Goal: Task Accomplishment & Management: Complete application form

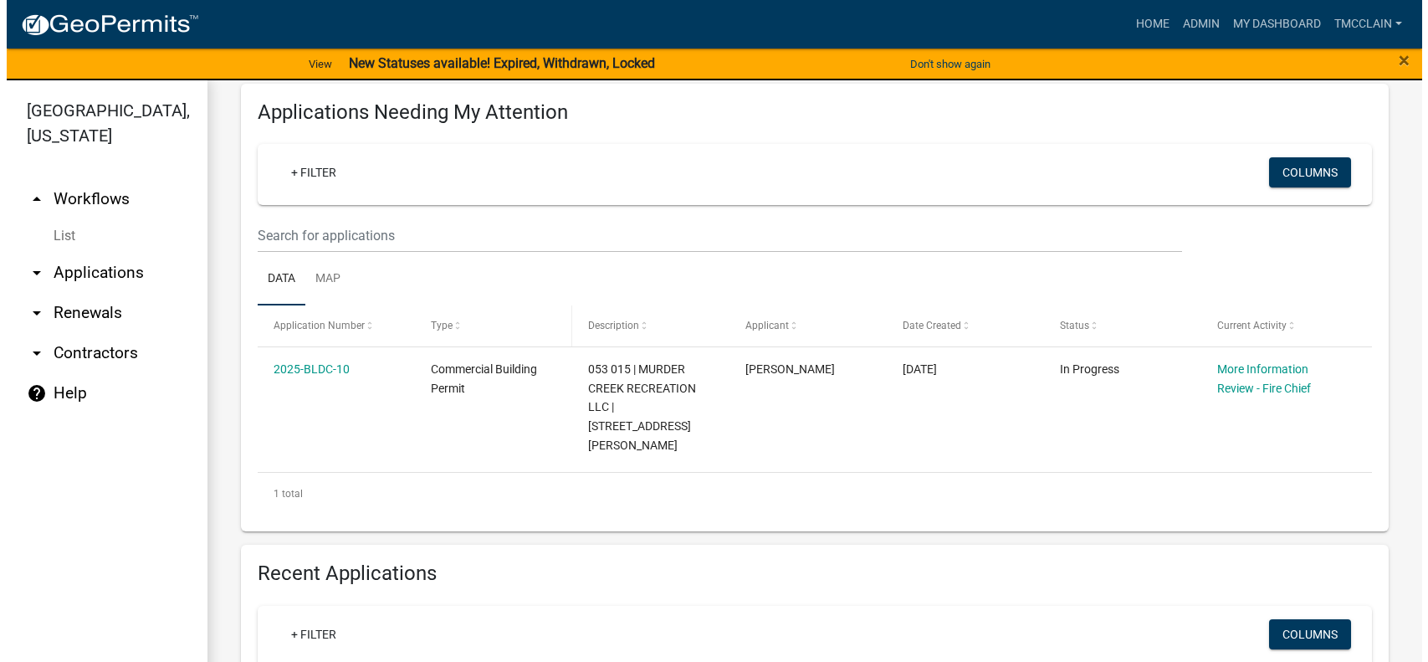
scroll to position [251, 0]
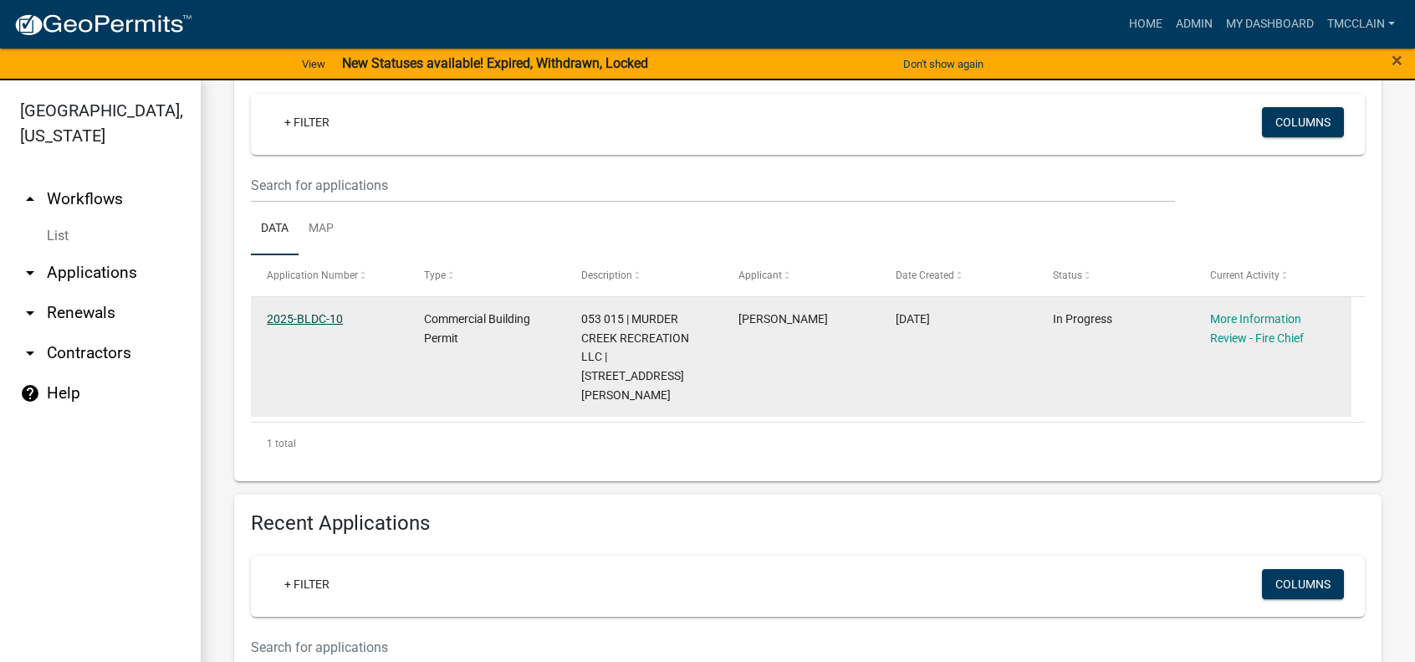
click at [322, 321] on link "2025-BLDC-10" at bounding box center [305, 318] width 76 height 13
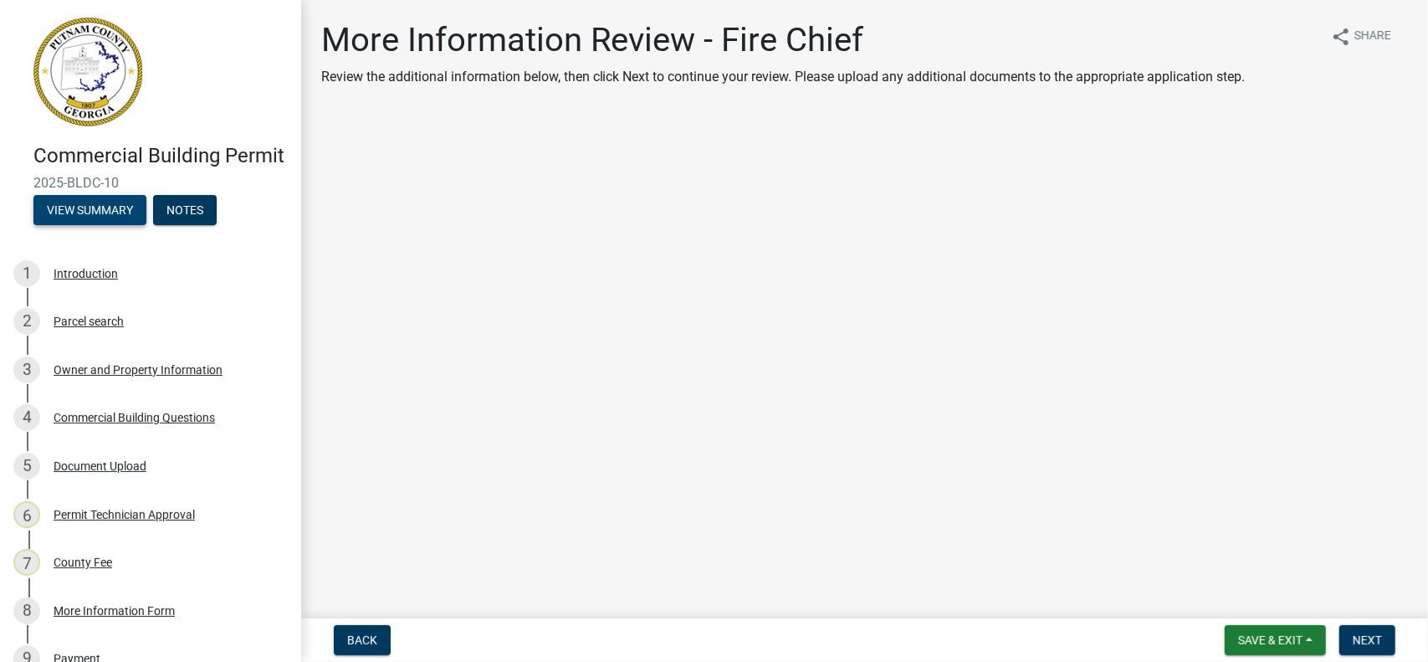
click at [65, 225] on button "View Summary" at bounding box center [89, 210] width 113 height 30
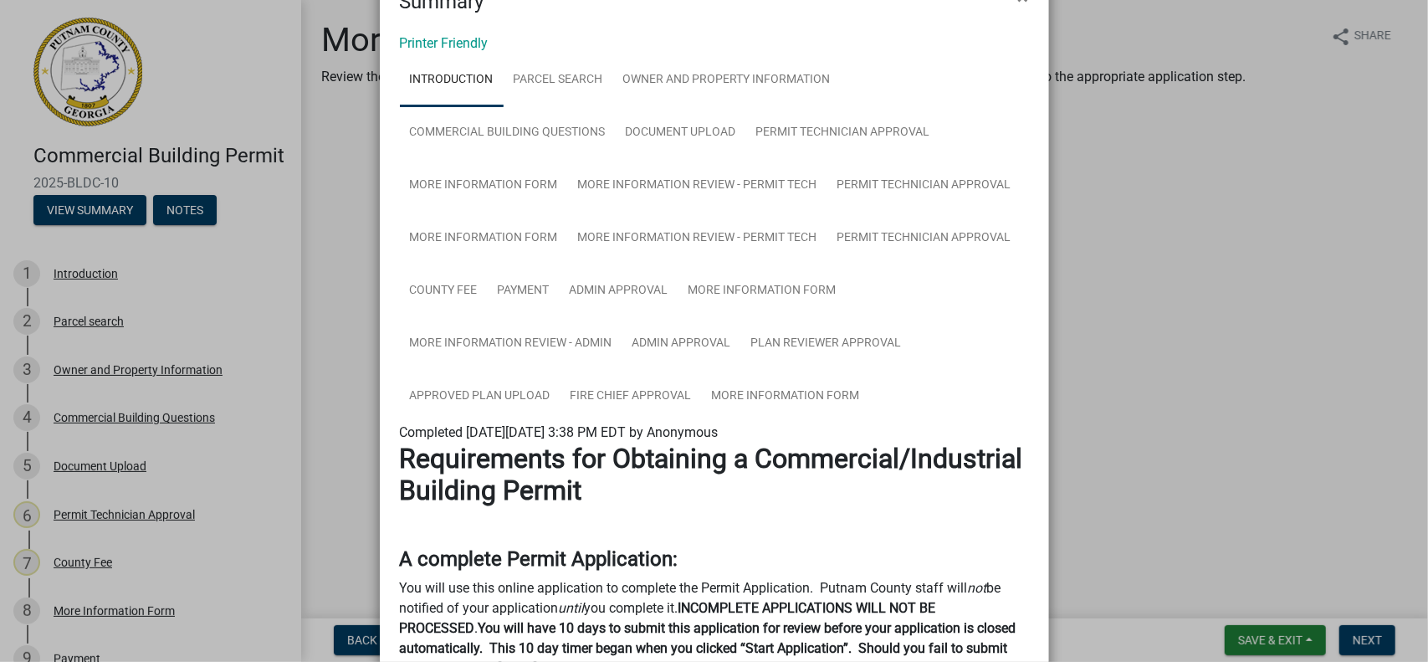
scroll to position [84, 0]
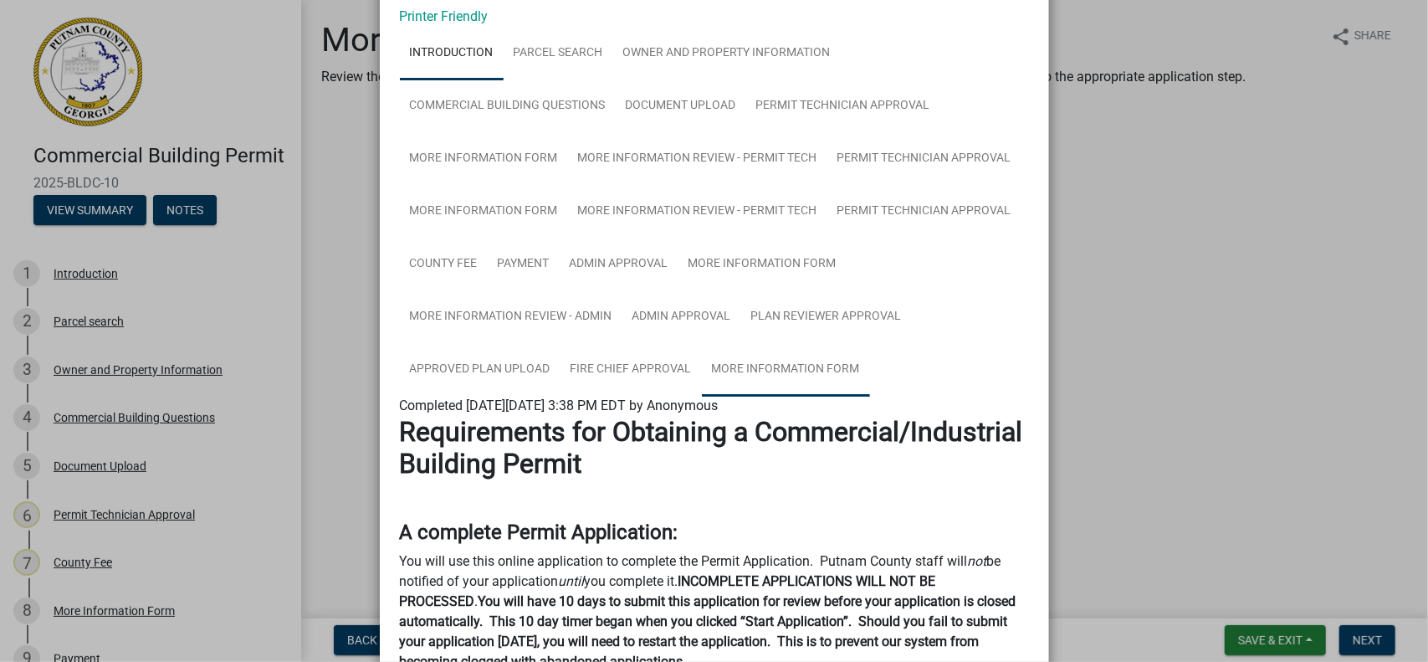
click at [773, 368] on link "More Information Form" at bounding box center [786, 370] width 168 height 54
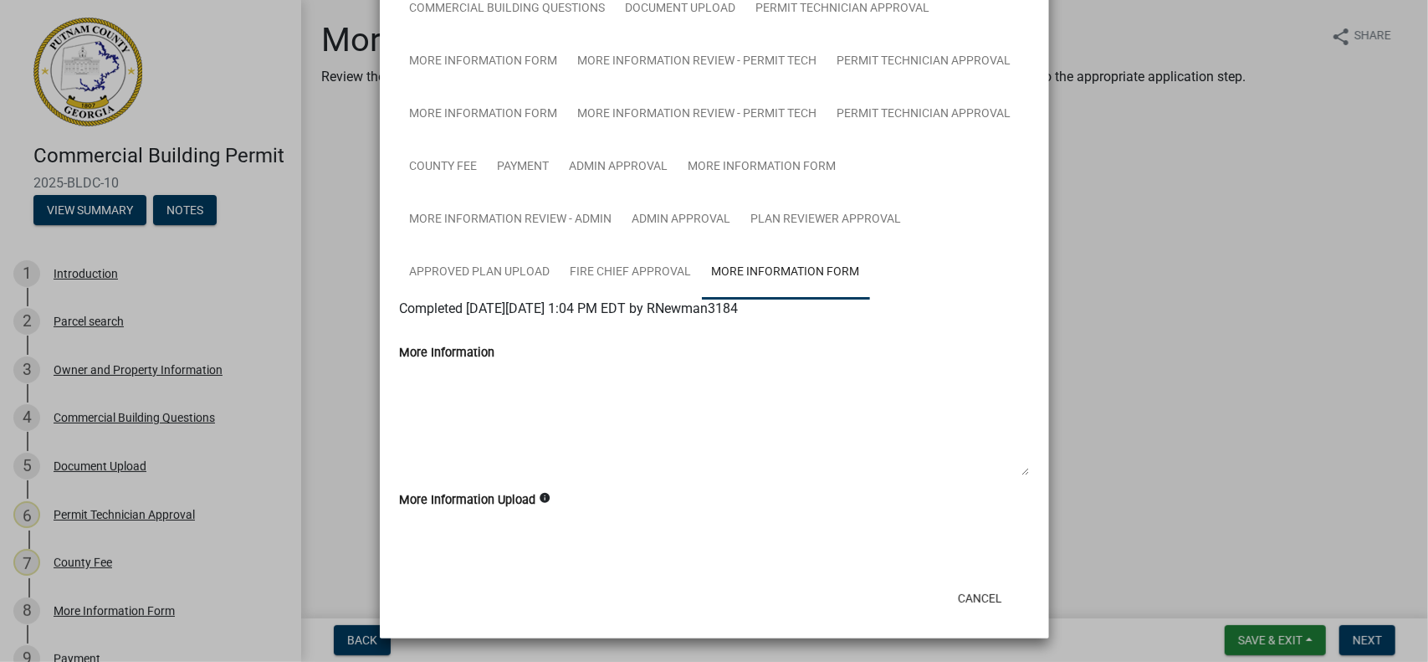
scroll to position [182, 0]
click at [496, 270] on link "Approved Plan Upload" at bounding box center [480, 273] width 161 height 54
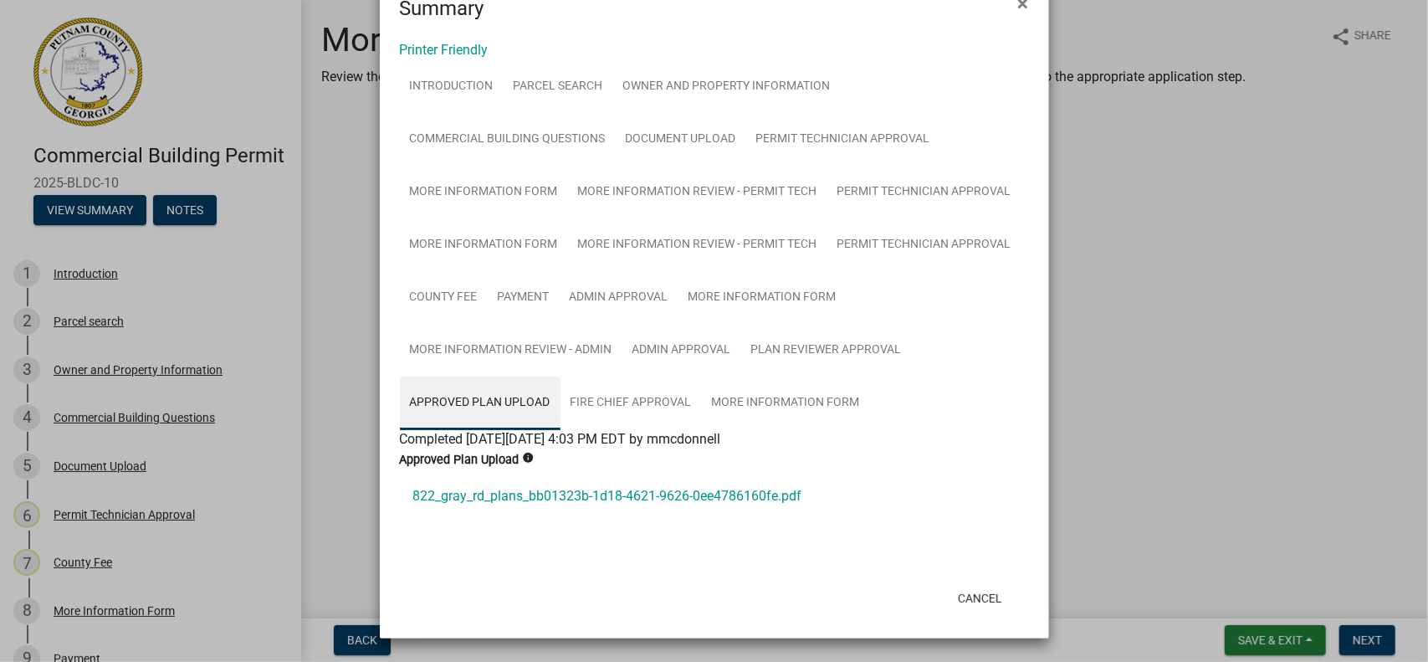
scroll to position [52, 0]
click at [558, 495] on link "822_gray_rd_plans_bb01323b-1d18-4621-9626-0ee4786160fe.pdf" at bounding box center [714, 496] width 629 height 40
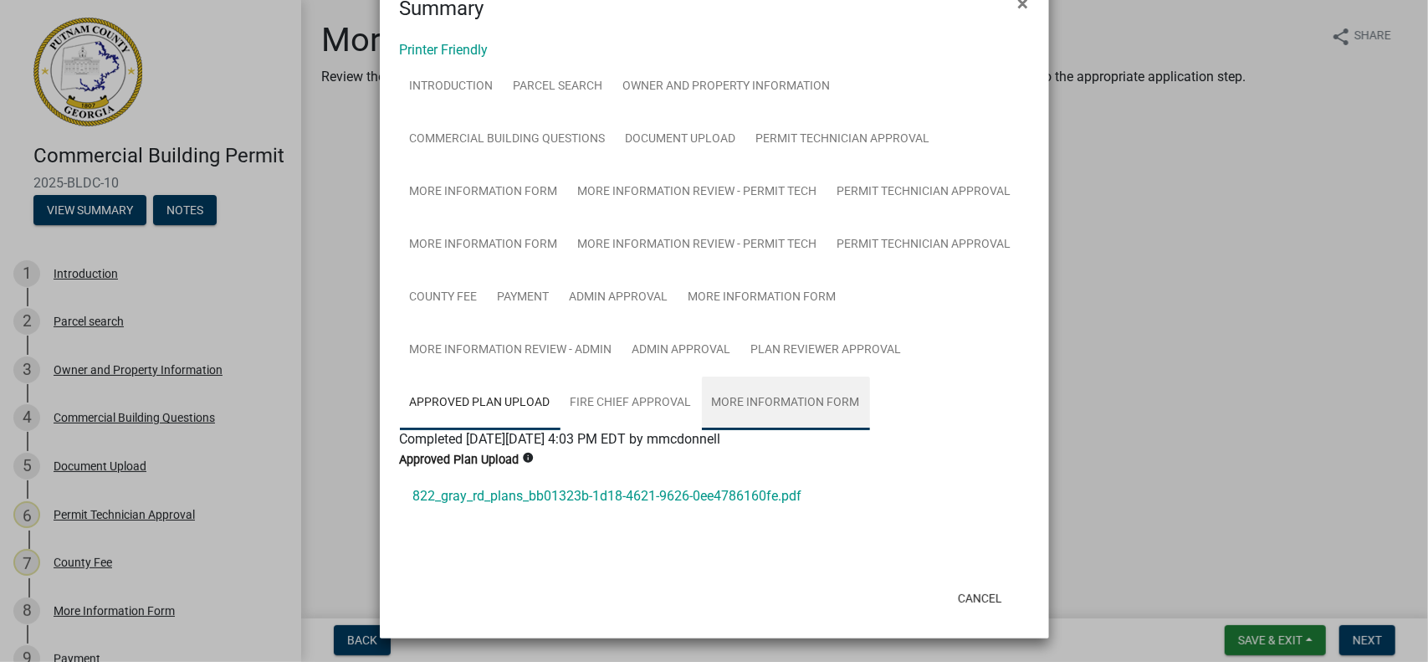
click at [761, 396] on link "More Information Form" at bounding box center [786, 403] width 168 height 54
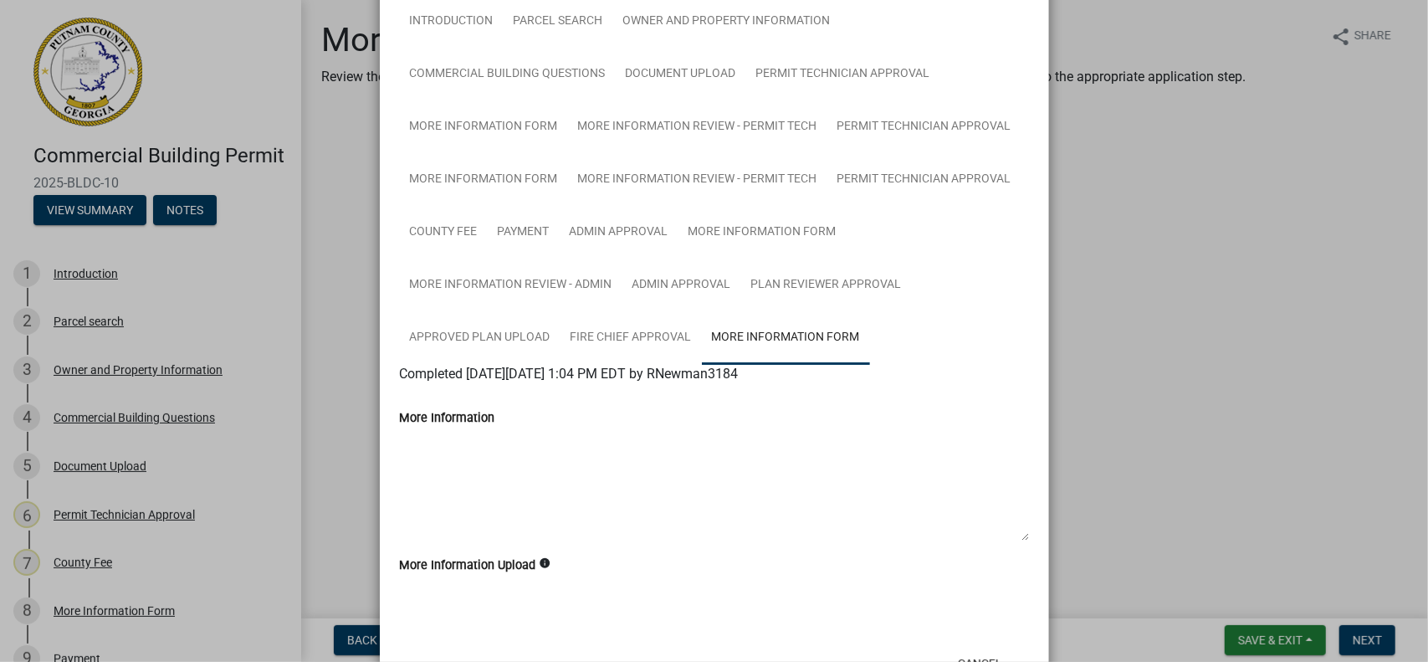
scroll to position [182, 0]
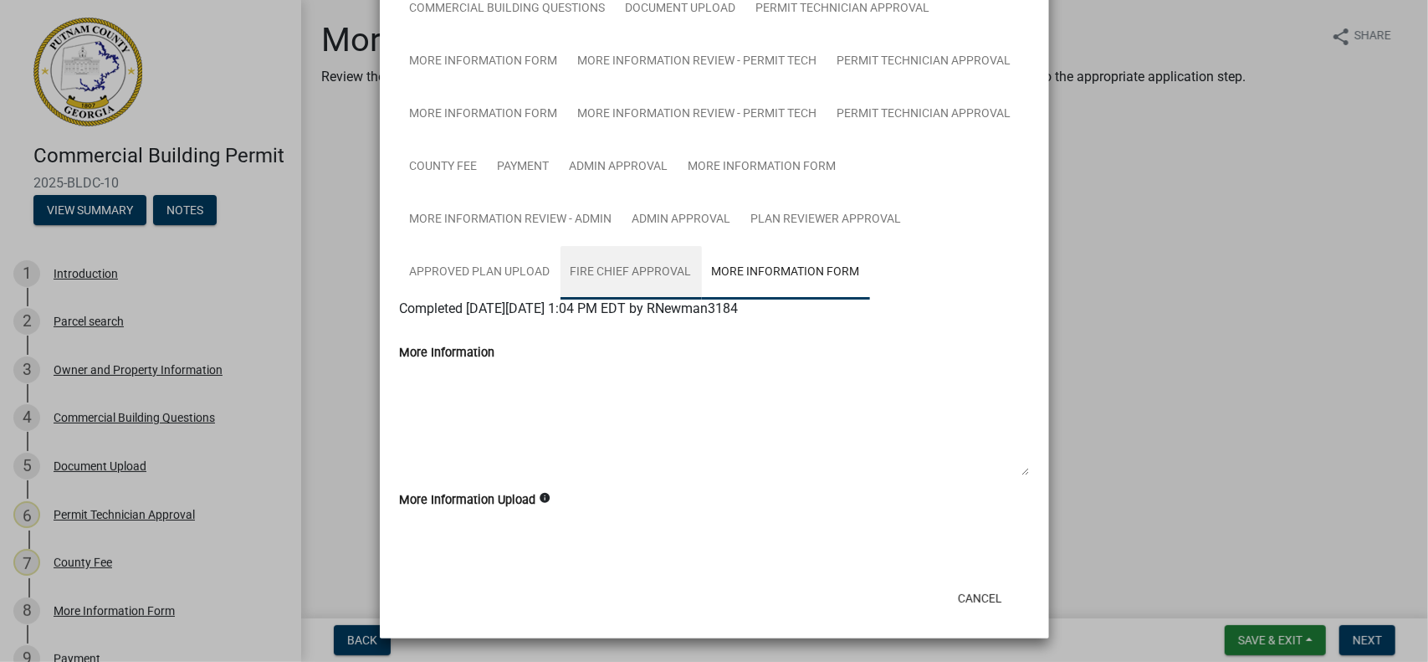
click at [617, 272] on link "Fire Chief Approval" at bounding box center [630, 273] width 141 height 54
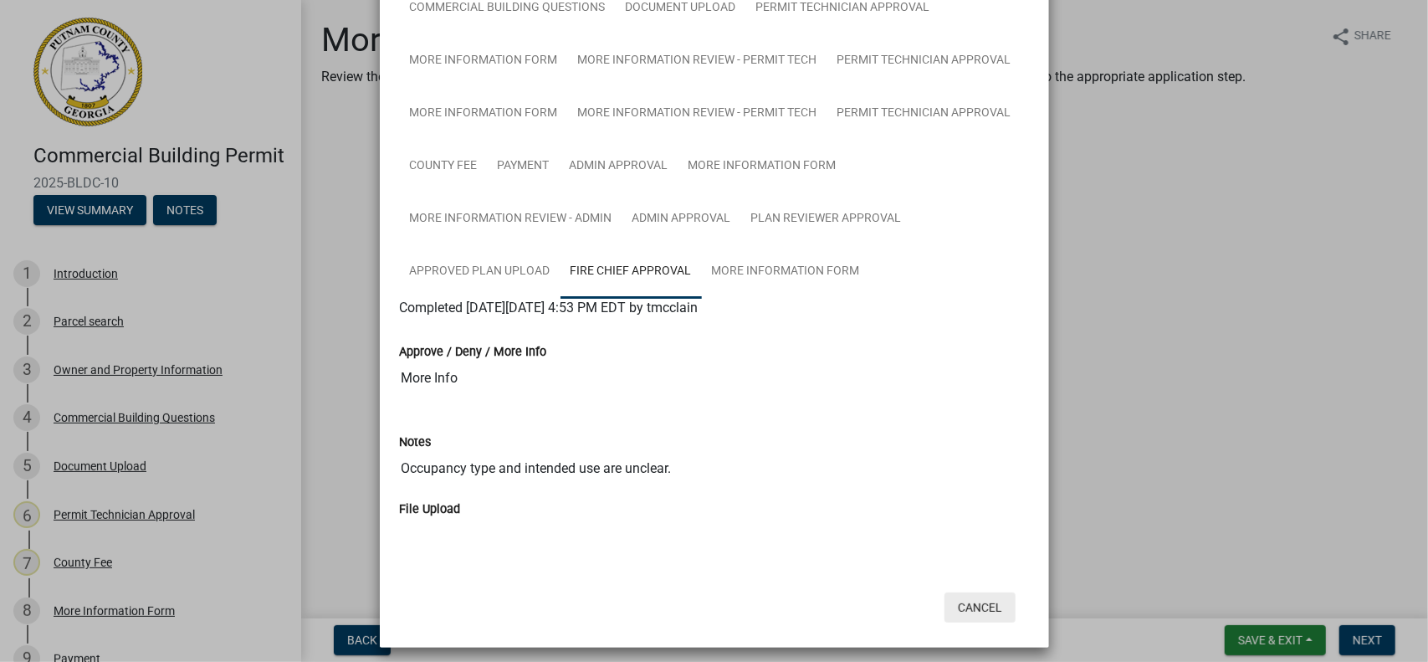
click at [975, 613] on button "Cancel" at bounding box center [979, 607] width 71 height 30
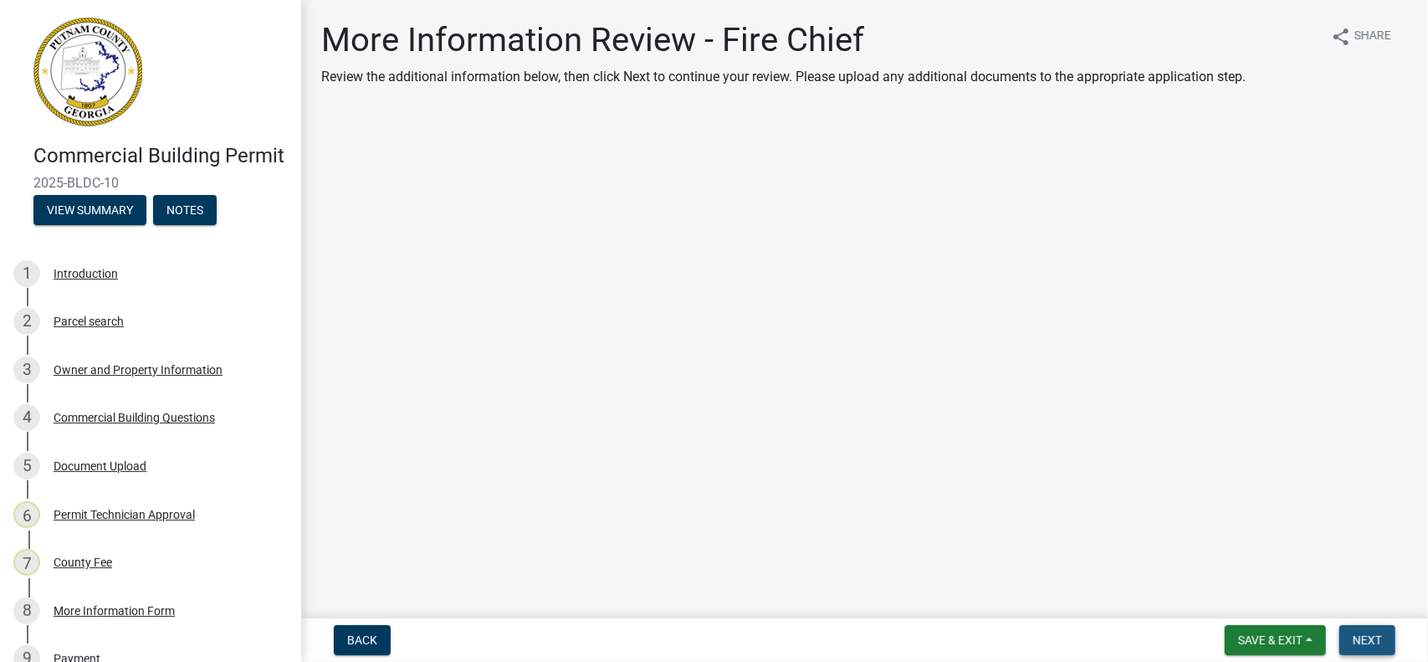
click at [1364, 640] on span "Next" at bounding box center [1367, 639] width 29 height 13
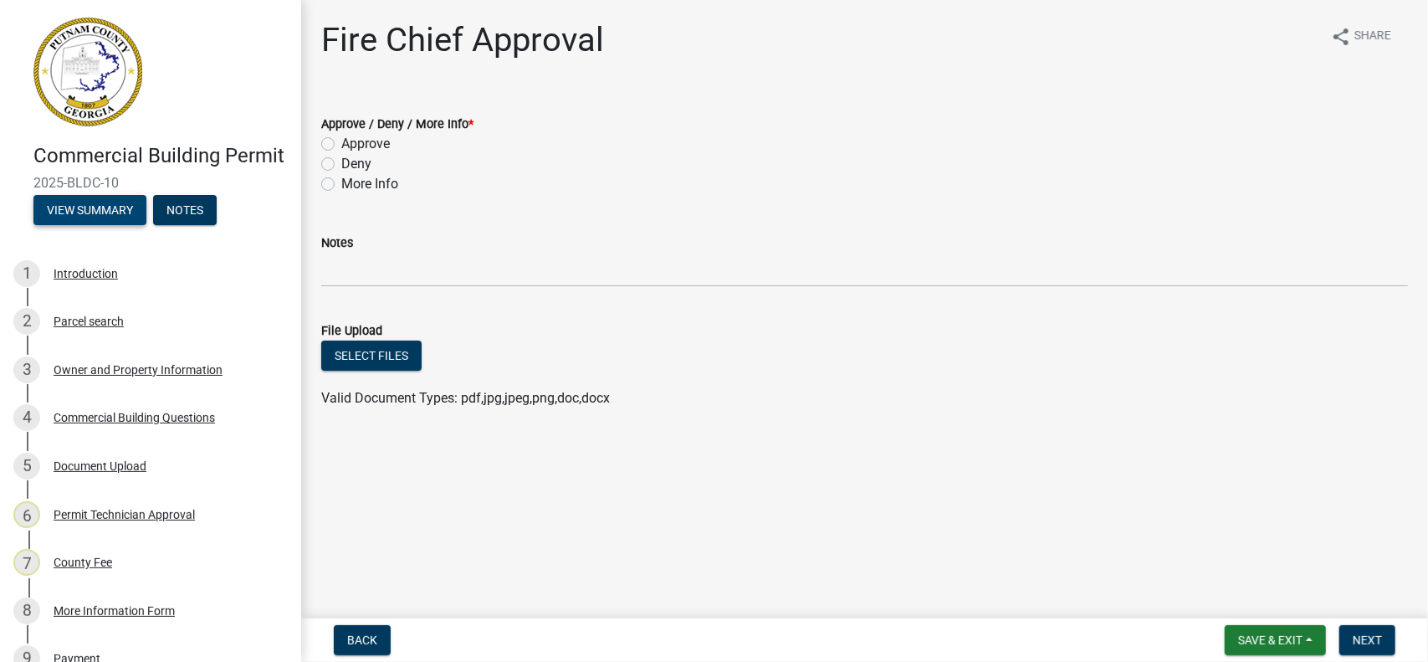
click at [74, 225] on button "View Summary" at bounding box center [89, 210] width 113 height 30
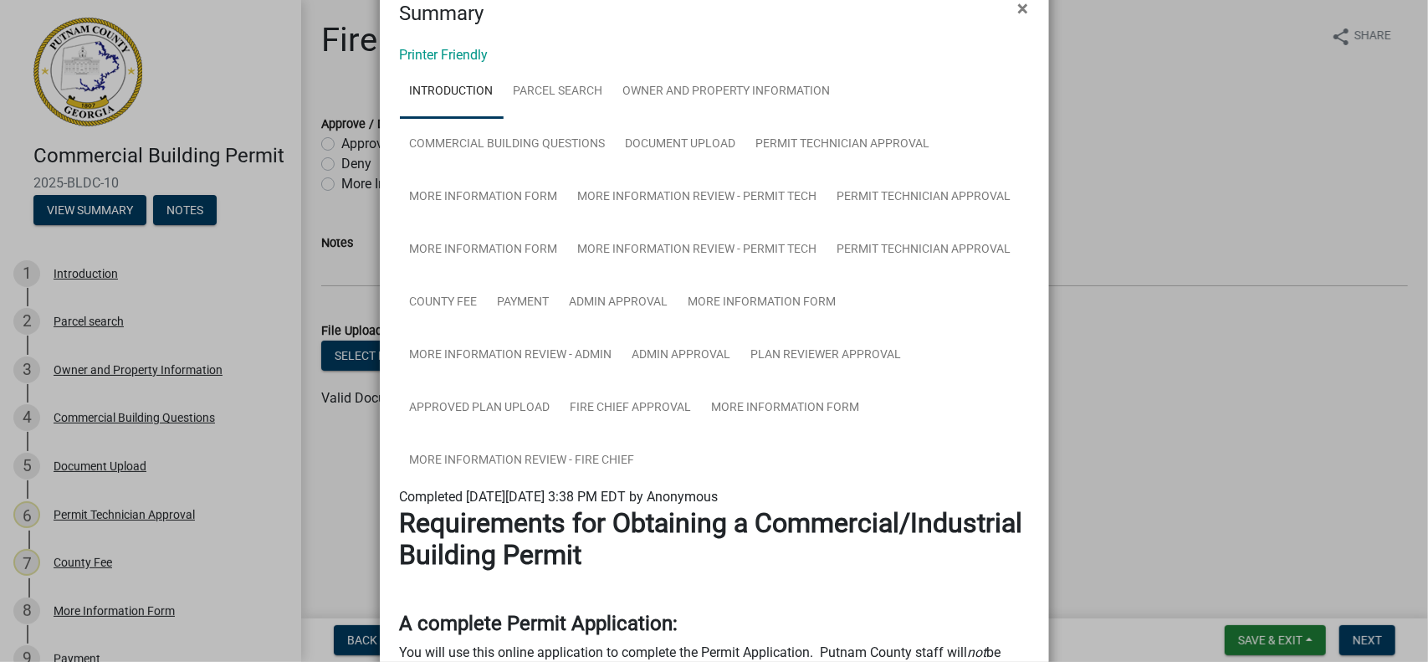
scroll to position [167, 0]
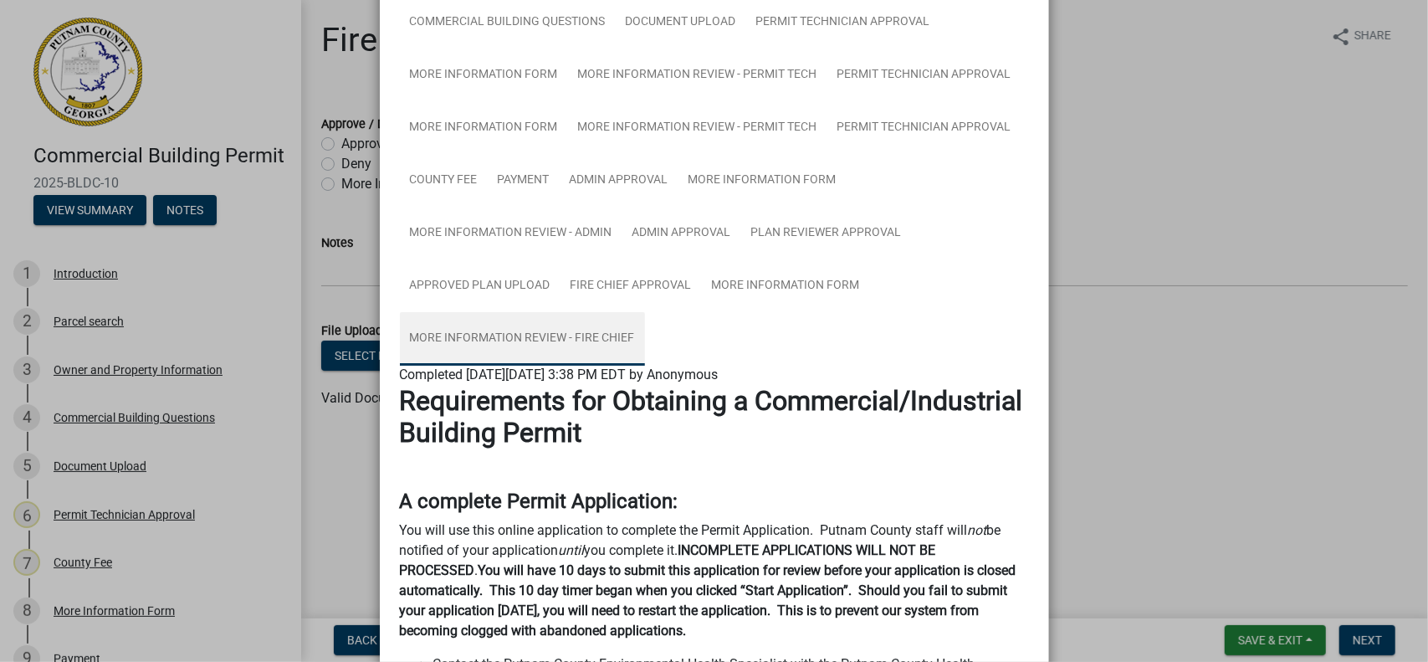
click at [507, 339] on link "More Information Review - Fire Chief" at bounding box center [522, 339] width 245 height 54
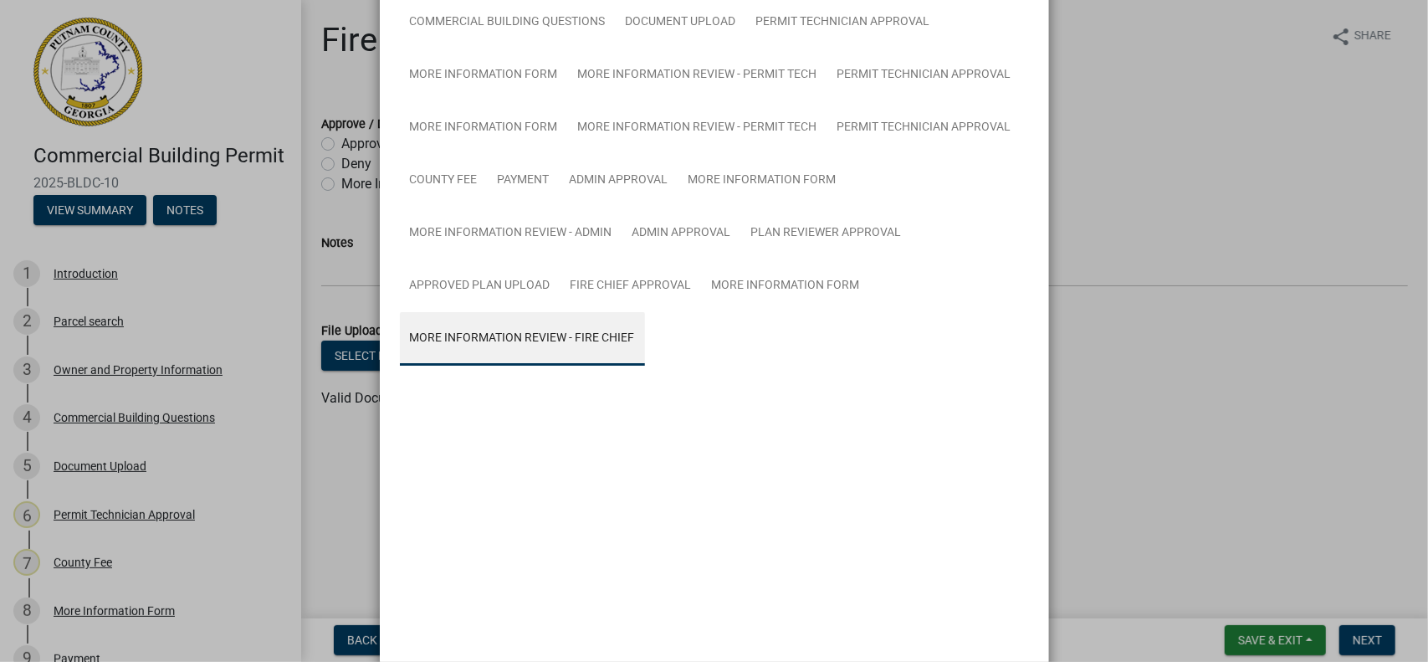
scroll to position [44, 0]
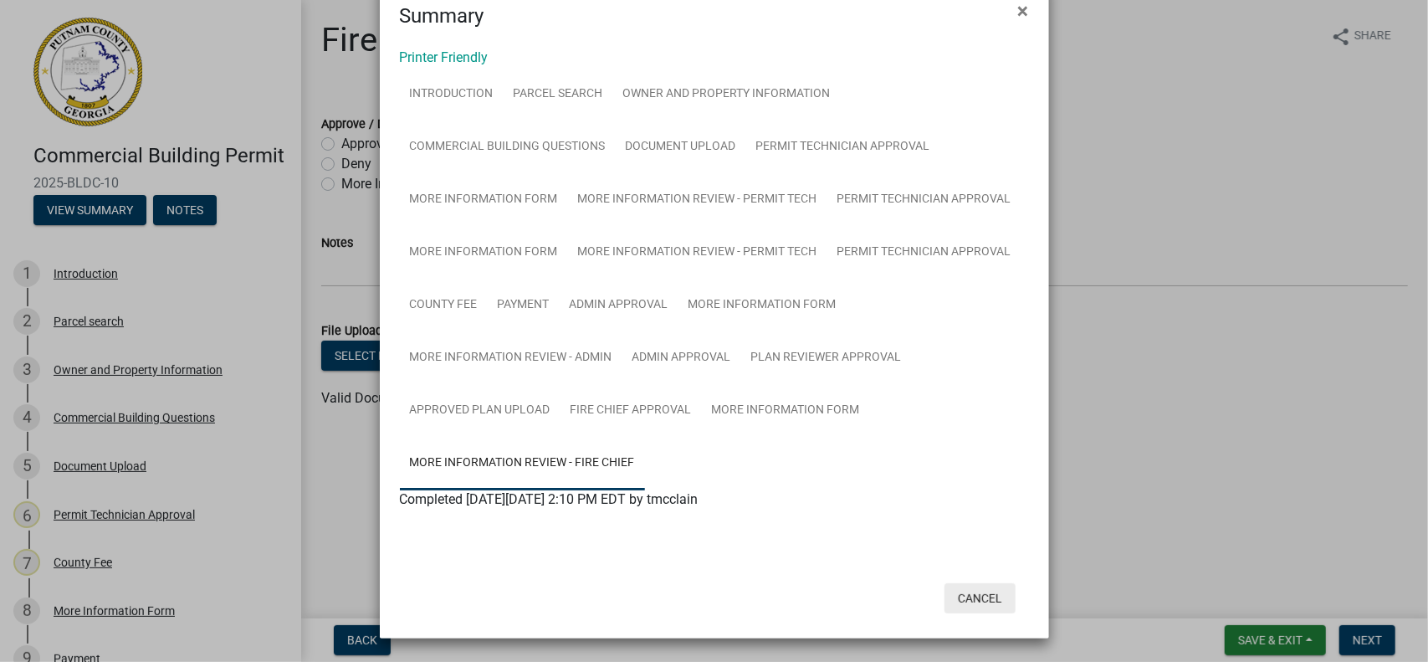
click at [960, 595] on button "Cancel" at bounding box center [979, 598] width 71 height 30
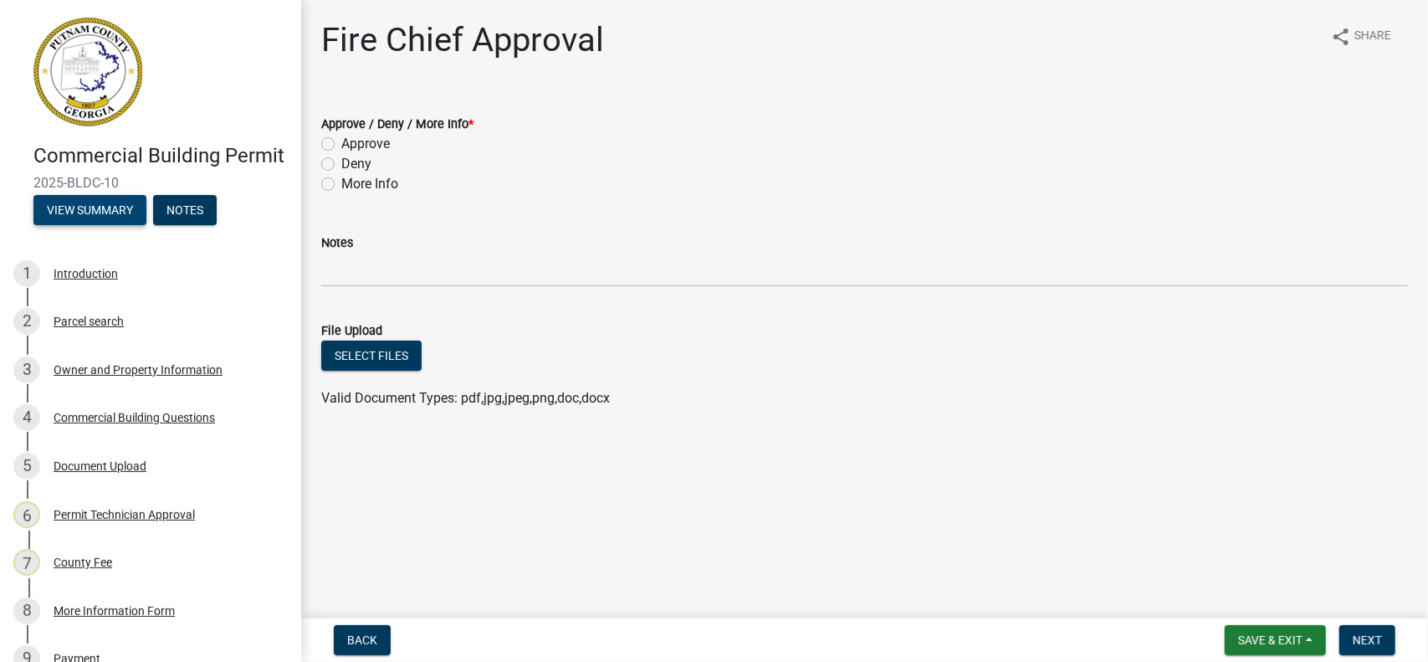
click at [94, 225] on button "View Summary" at bounding box center [89, 210] width 113 height 30
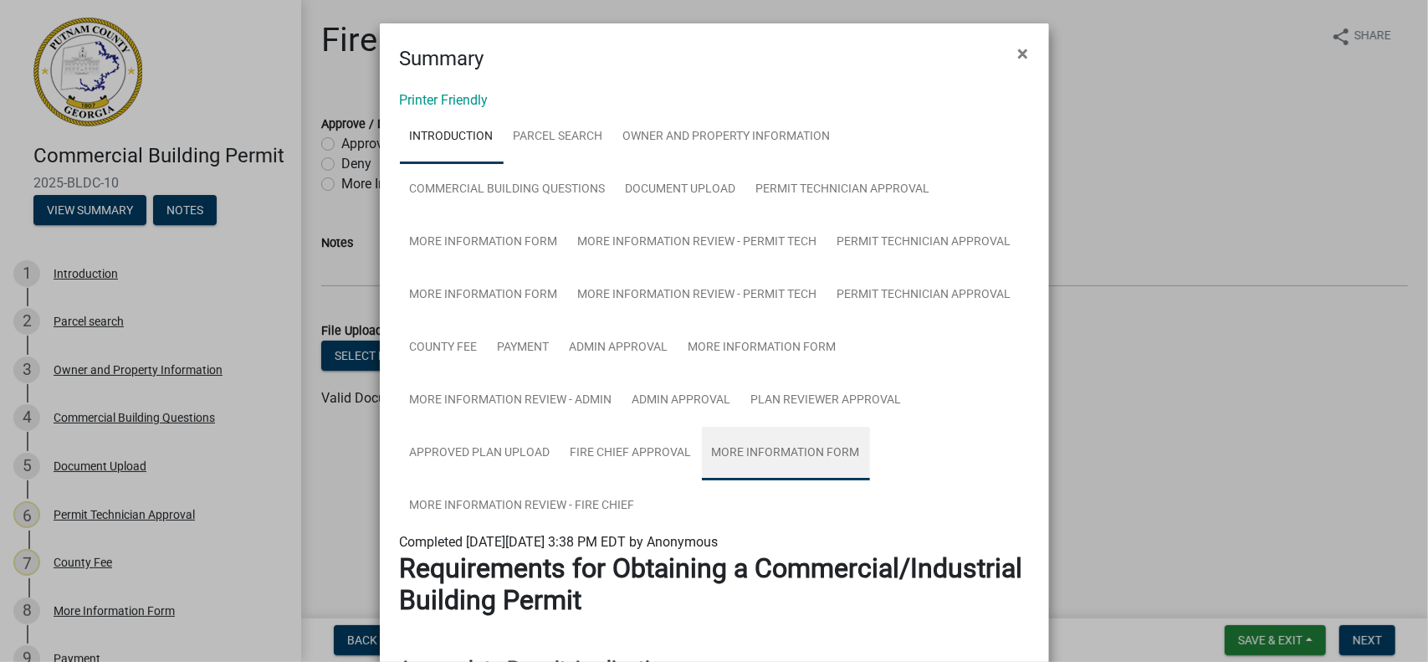
click at [765, 454] on link "More Information Form" at bounding box center [786, 454] width 168 height 54
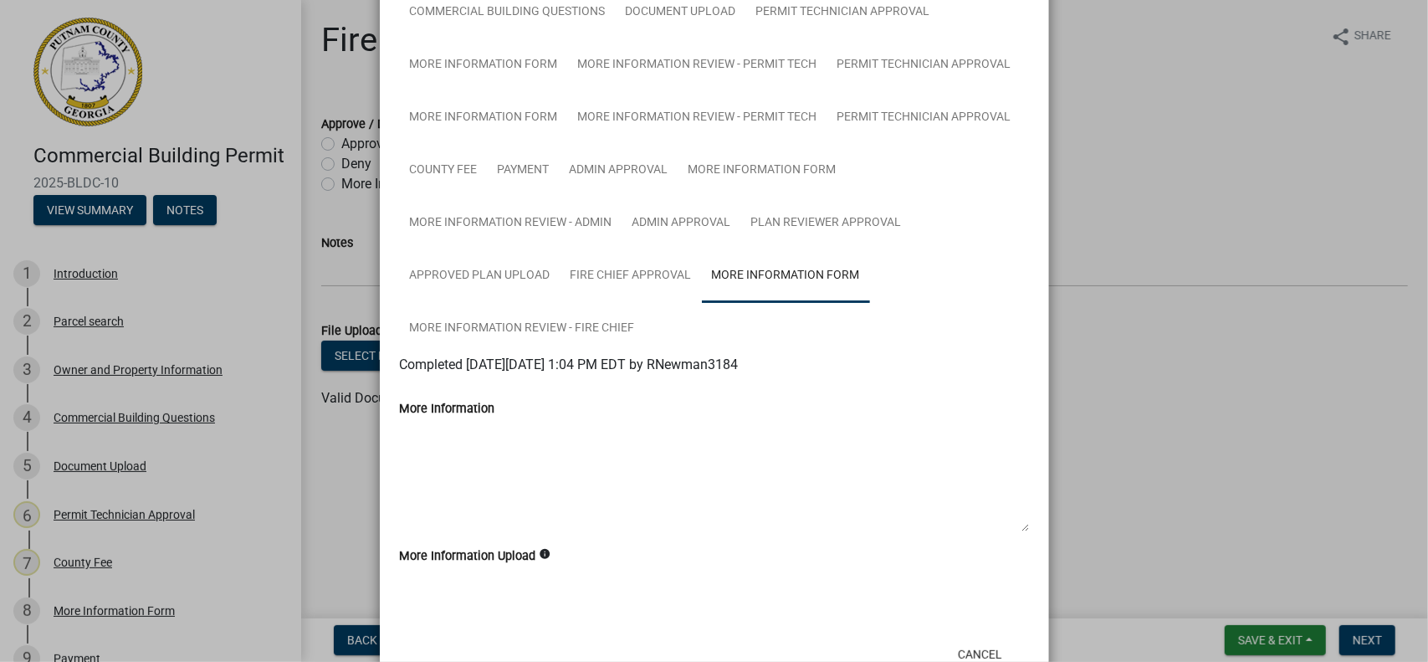
scroll to position [151, 0]
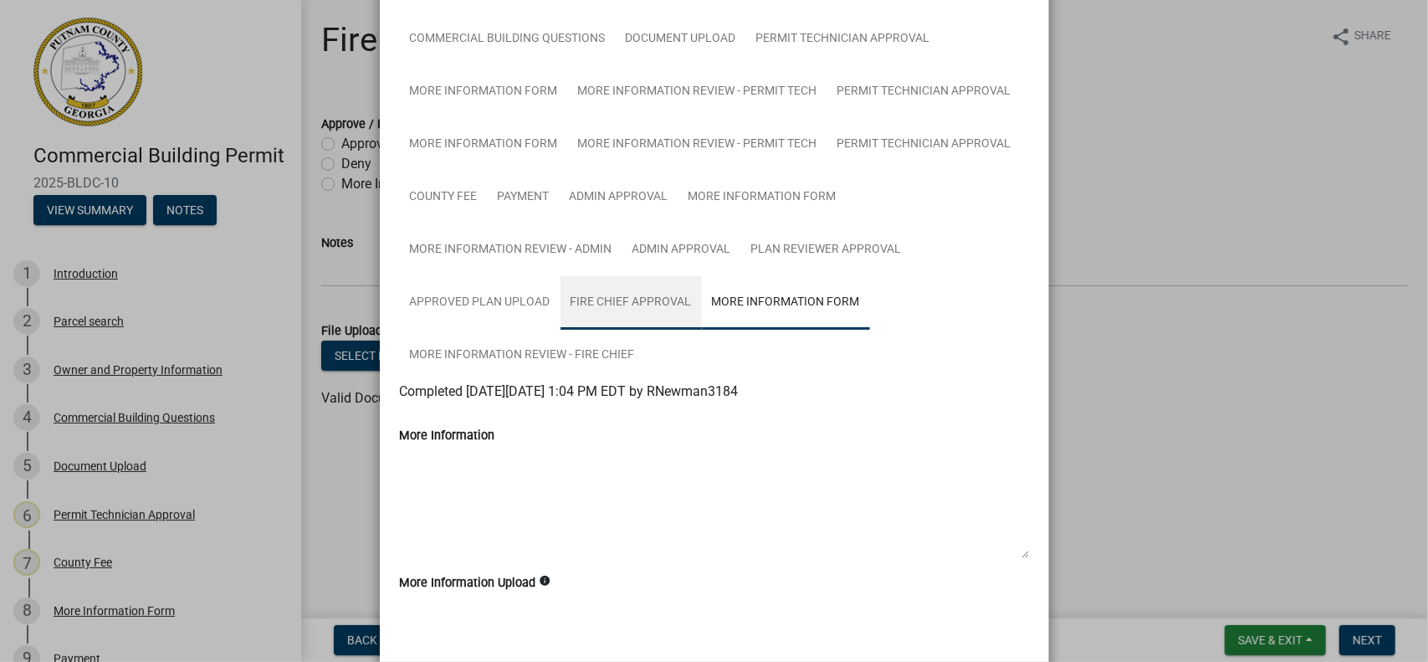
click at [615, 303] on link "Fire Chief Approval" at bounding box center [630, 303] width 141 height 54
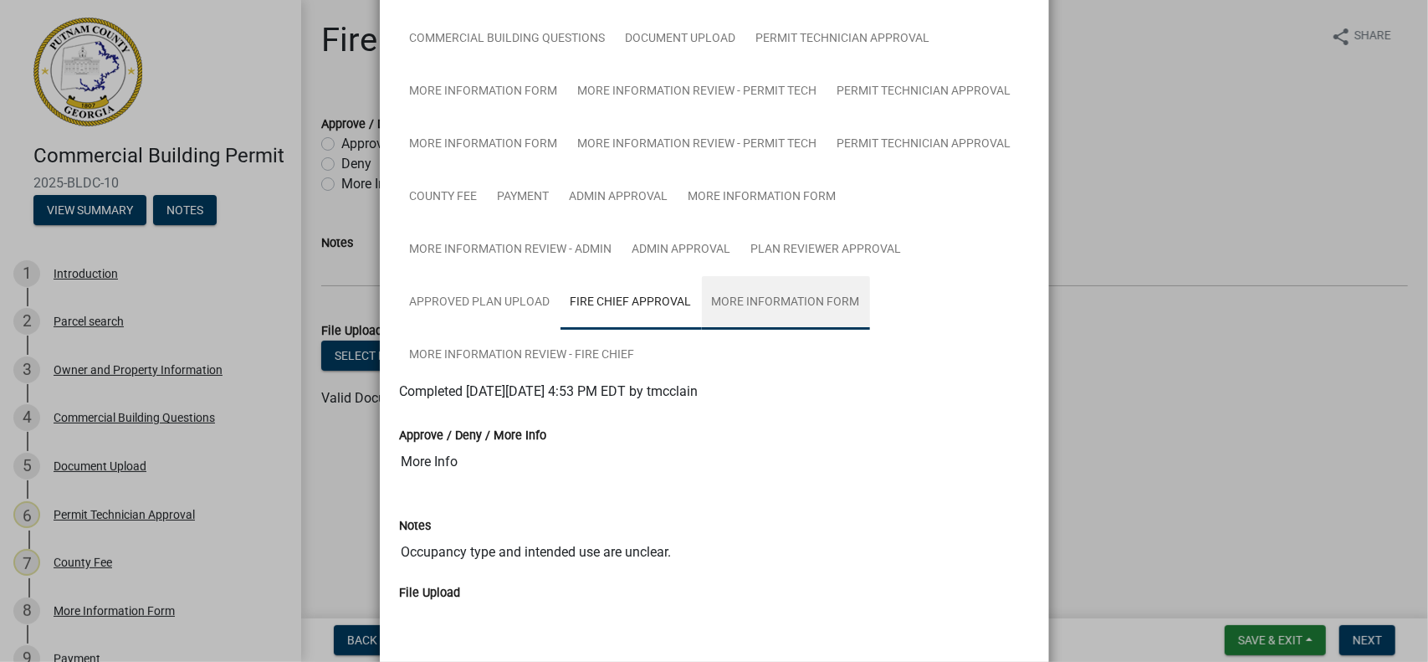
click at [772, 300] on link "More Information Form" at bounding box center [786, 303] width 168 height 54
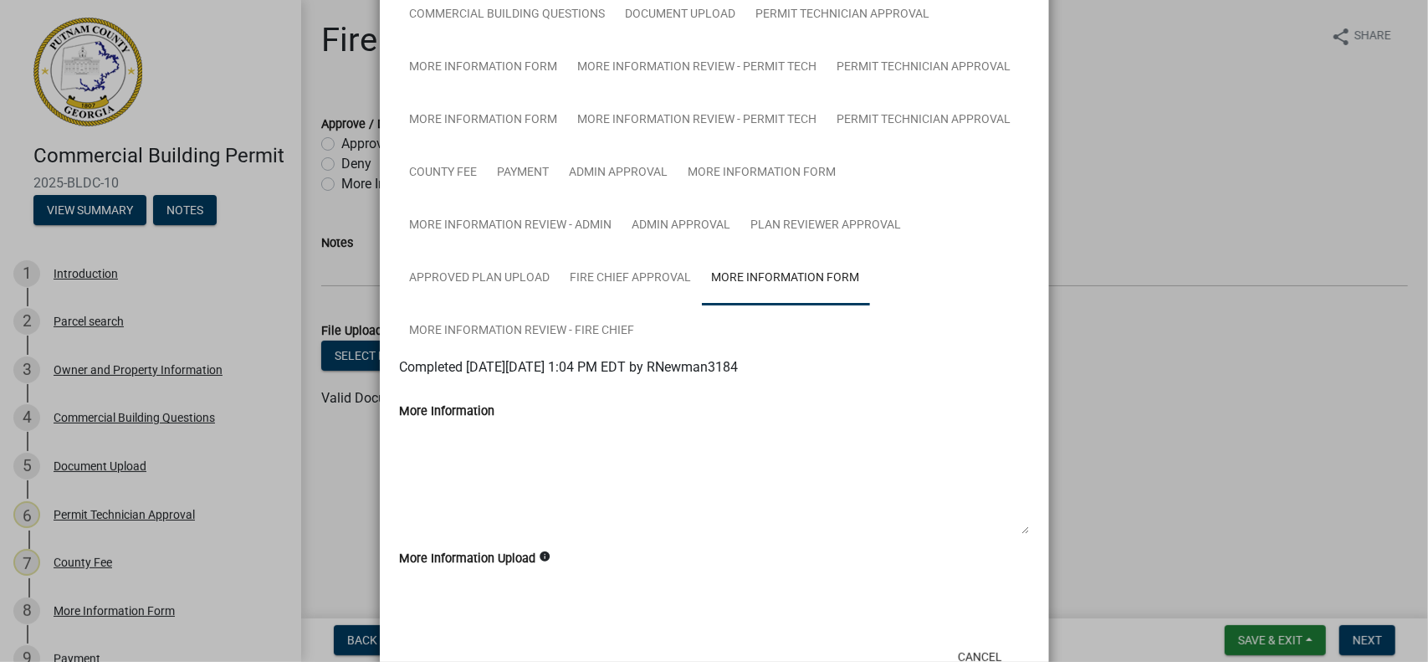
scroll to position [234, 0]
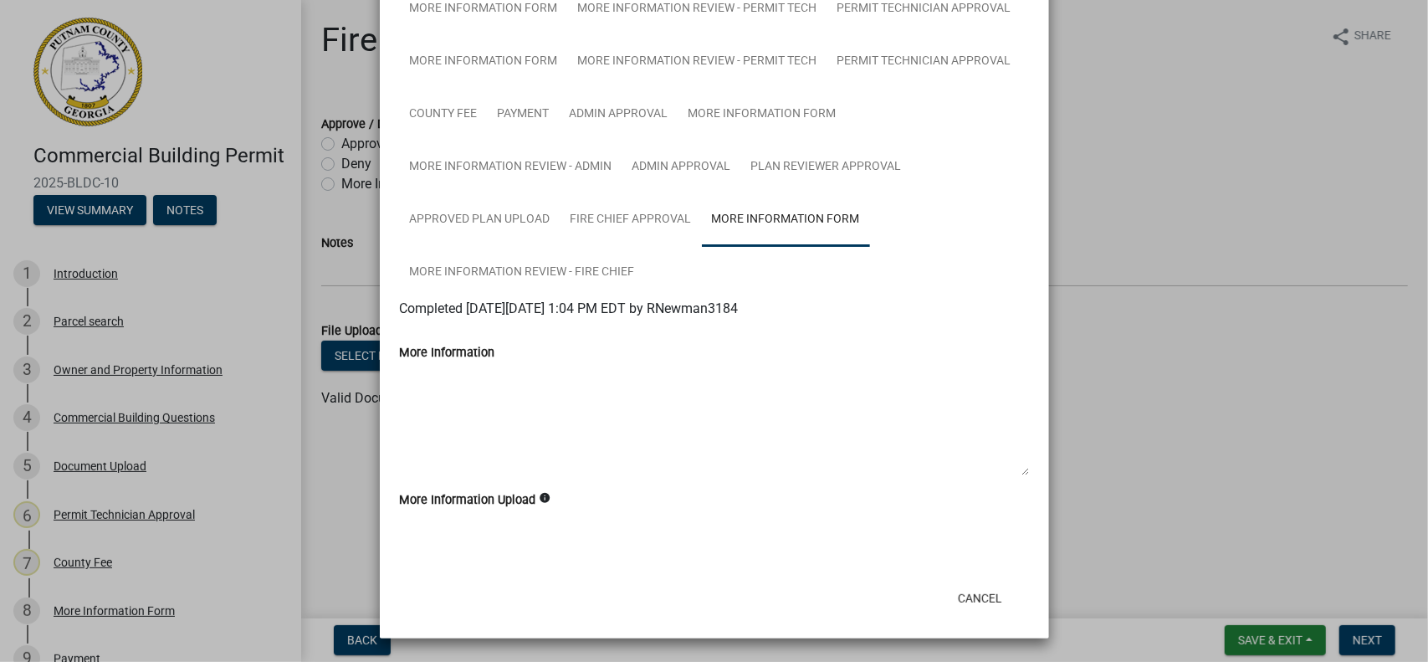
click at [540, 498] on icon "info" at bounding box center [546, 498] width 12 height 12
click at [968, 594] on button "Cancel" at bounding box center [979, 598] width 71 height 30
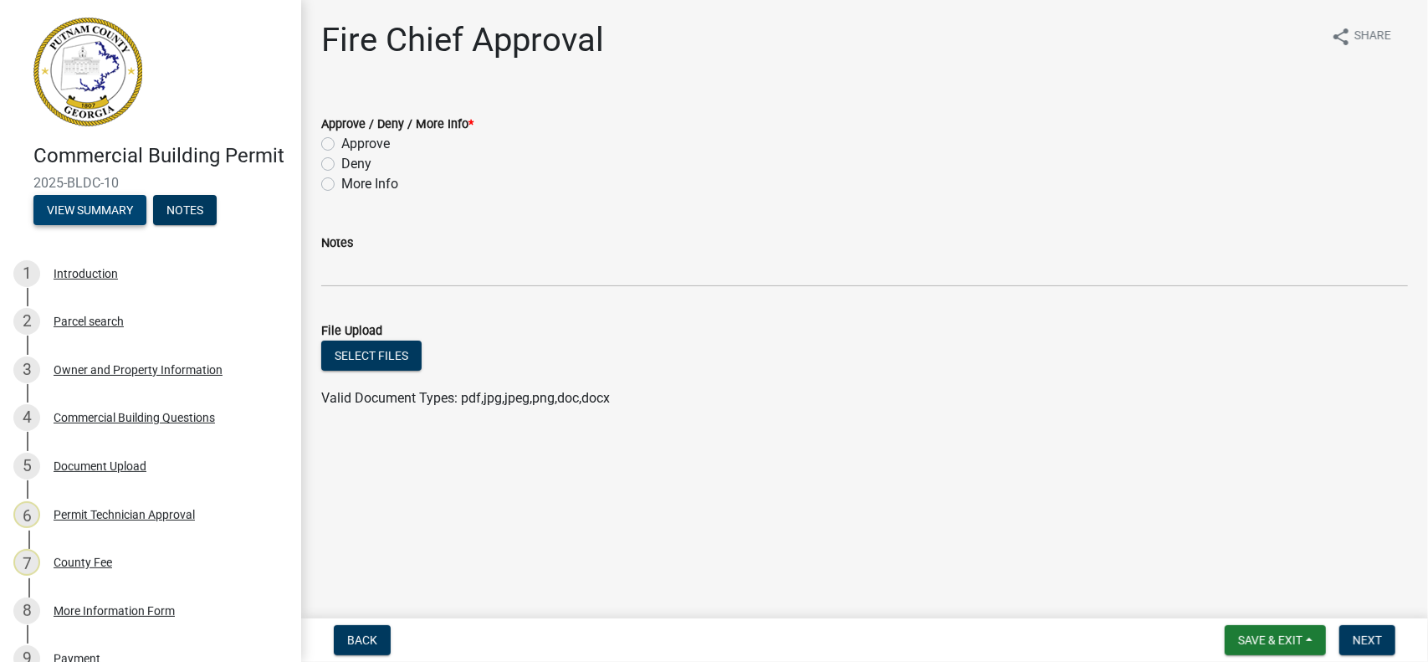
click at [89, 225] on button "View Summary" at bounding box center [89, 210] width 113 height 30
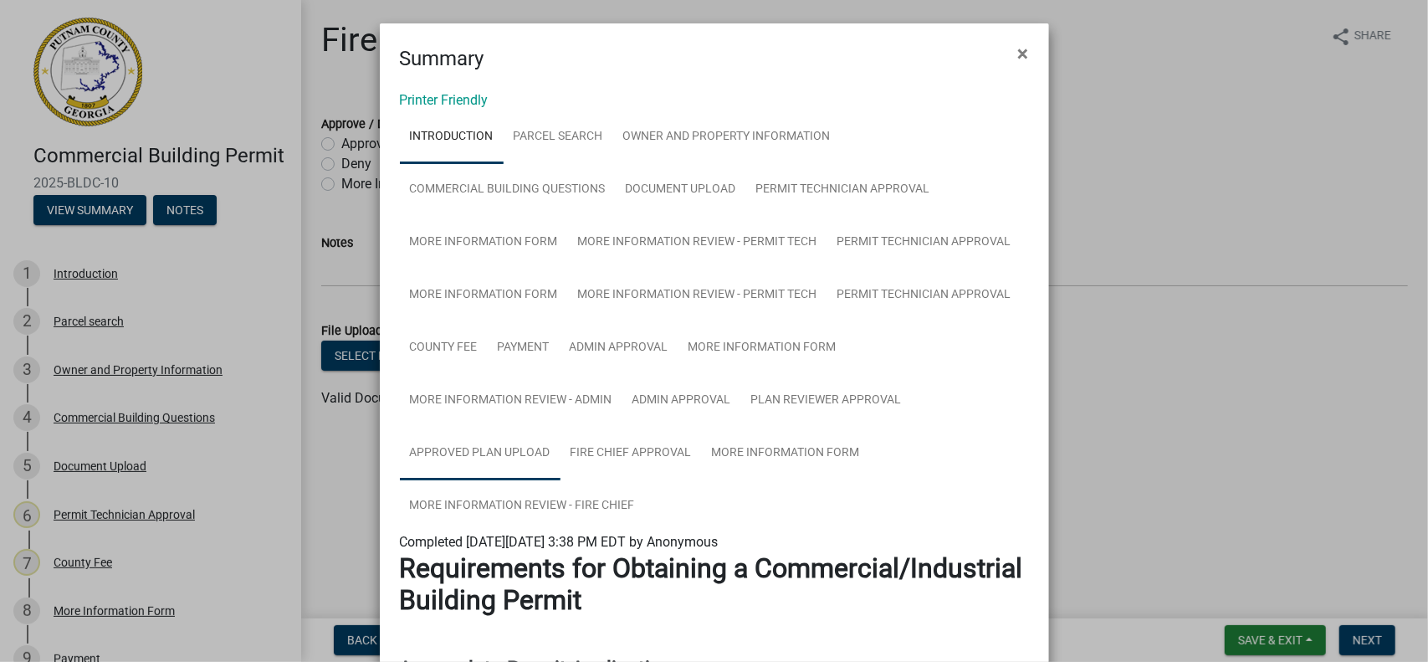
click at [494, 454] on link "Approved Plan Upload" at bounding box center [480, 454] width 161 height 54
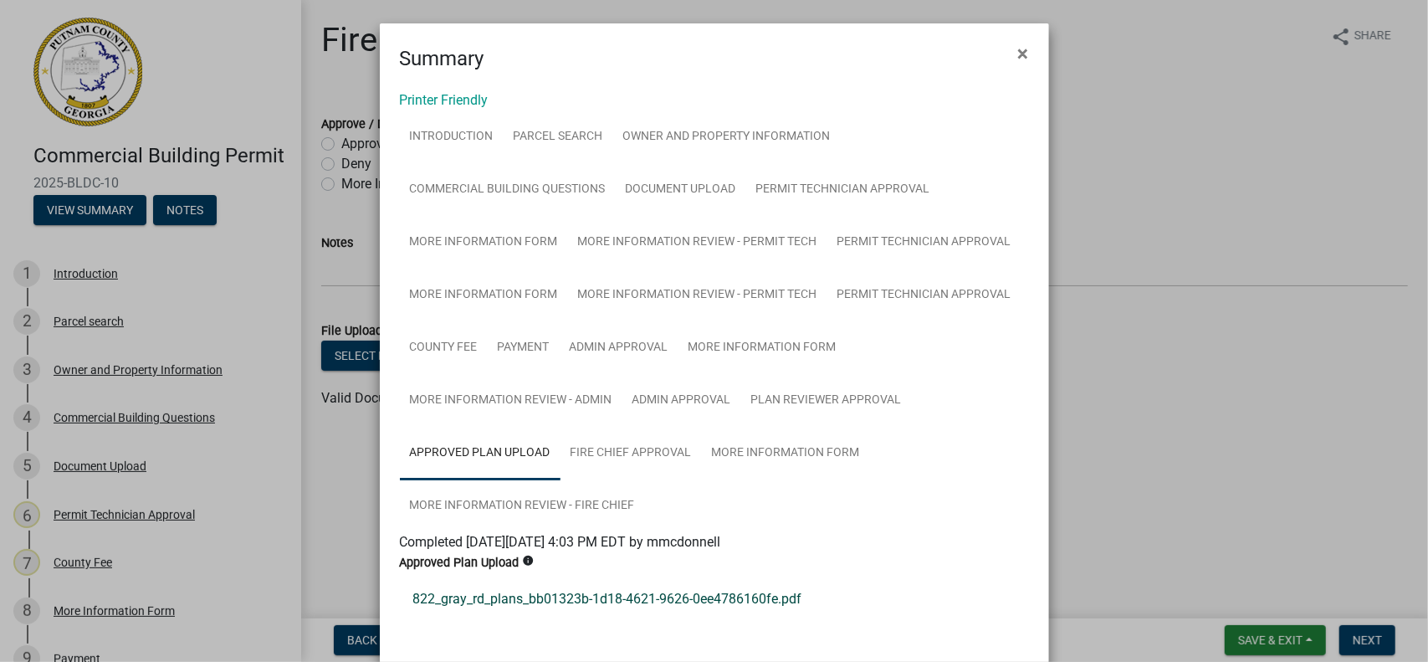
click at [537, 598] on link "822_gray_rd_plans_bb01323b-1d18-4621-9626-0ee4786160fe.pdf" at bounding box center [714, 599] width 629 height 40
click at [651, 453] on link "Fire Chief Approval" at bounding box center [630, 454] width 141 height 54
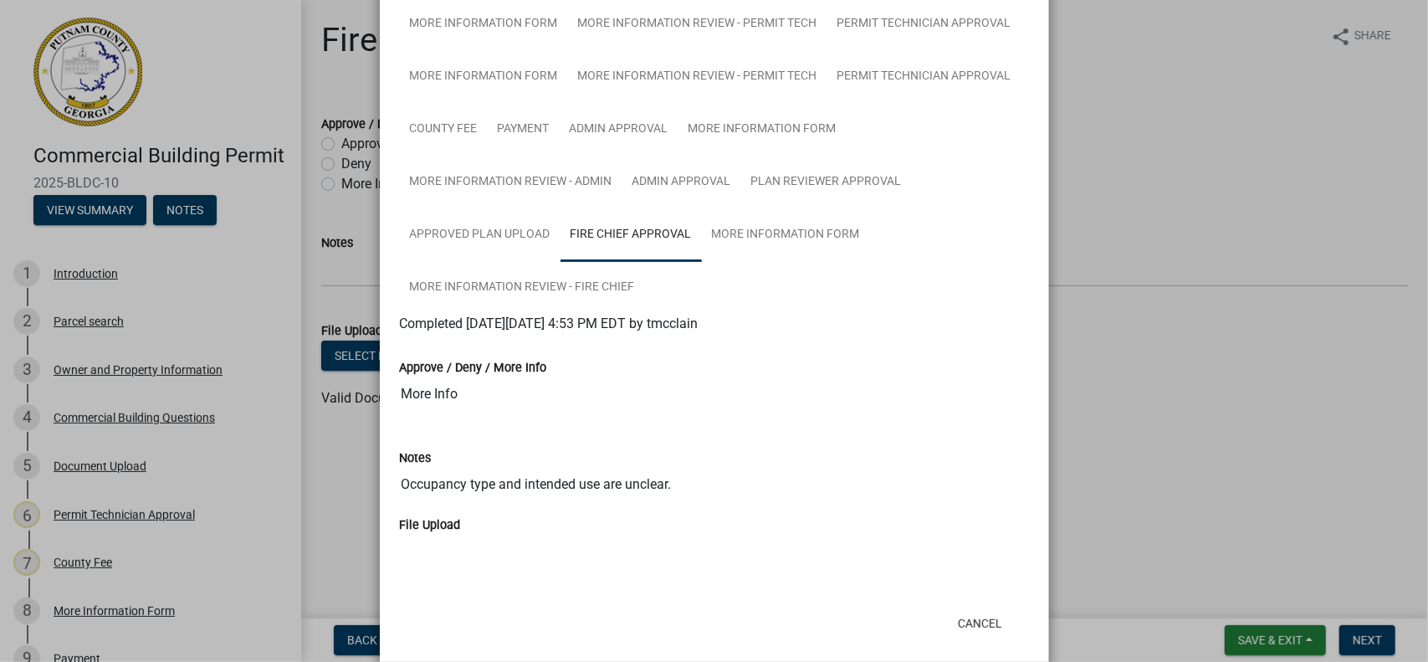
scroll to position [244, 0]
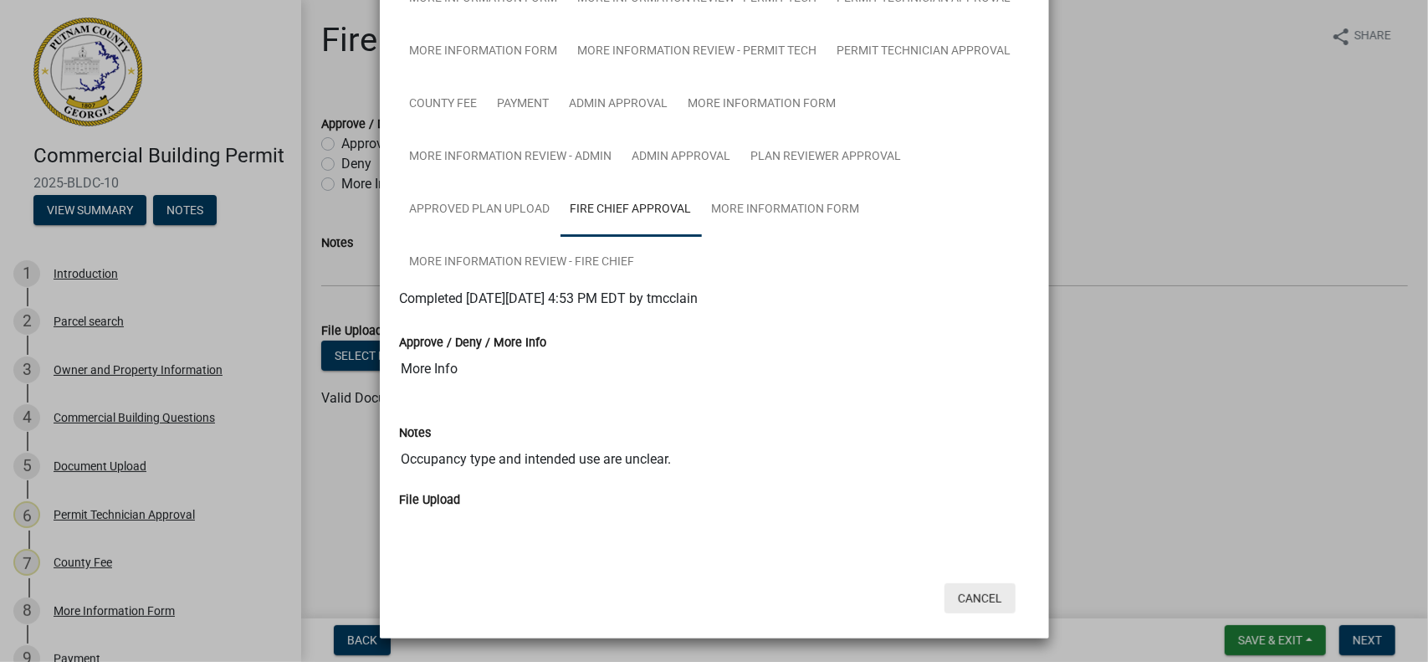
click at [975, 593] on button "Cancel" at bounding box center [979, 598] width 71 height 30
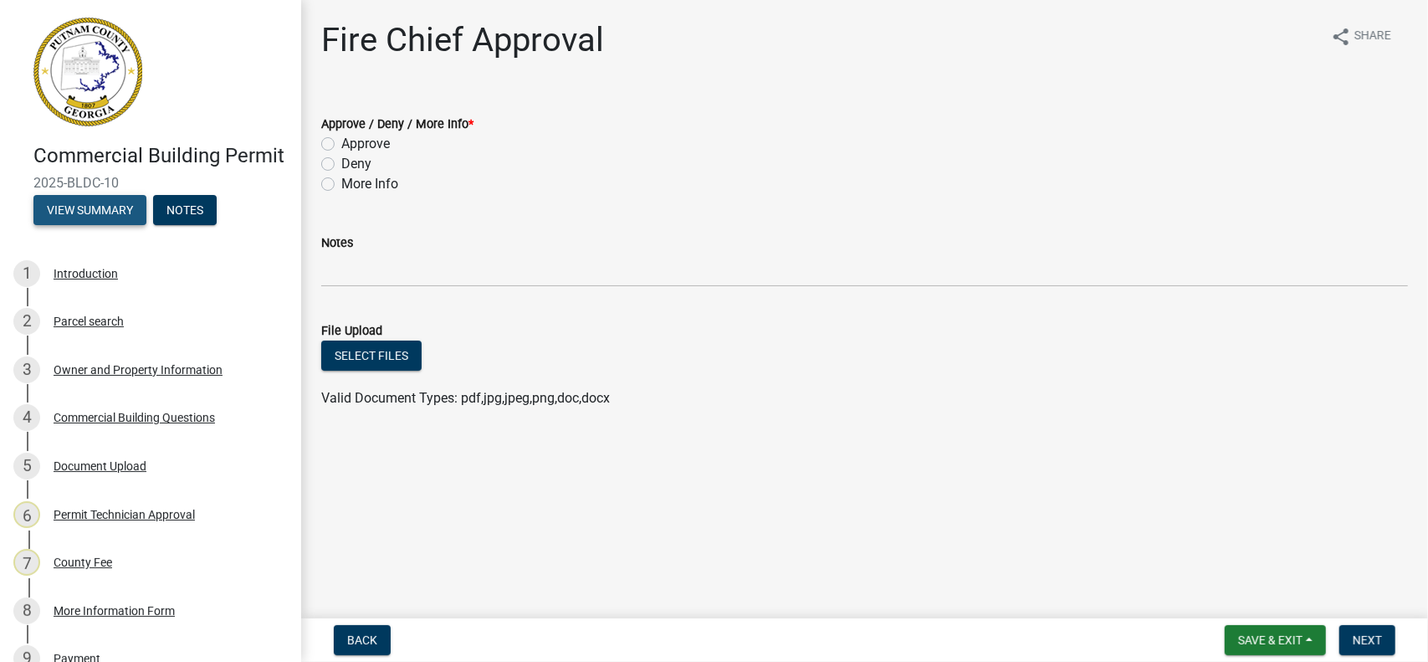
click at [102, 225] on button "View Summary" at bounding box center [89, 210] width 113 height 30
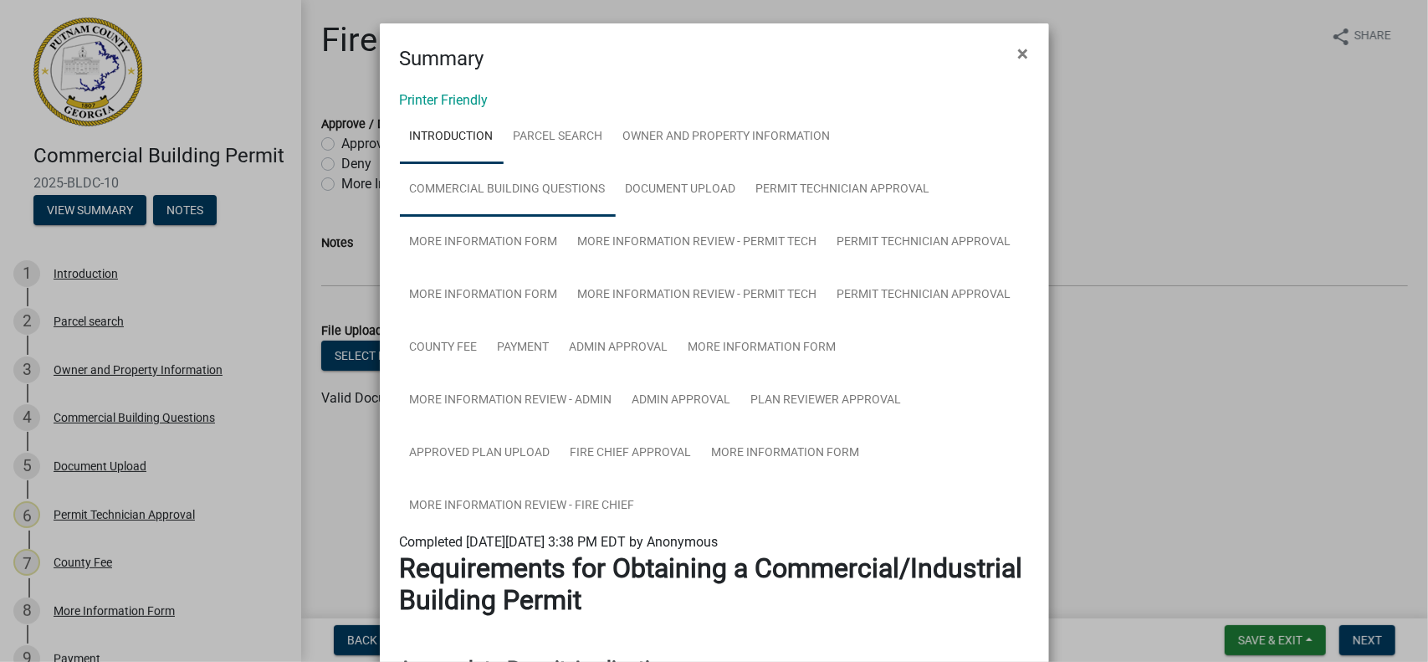
click at [508, 190] on link "Commercial Building Questions" at bounding box center [508, 190] width 216 height 54
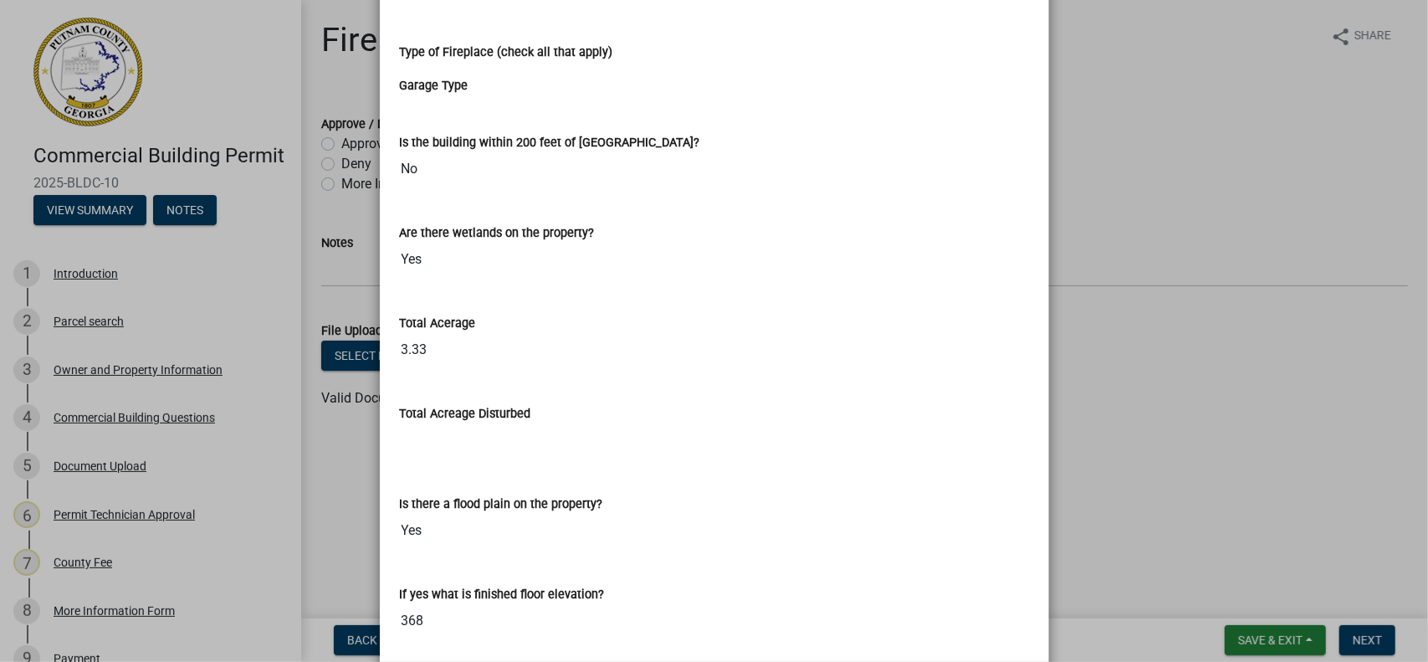
scroll to position [3614, 0]
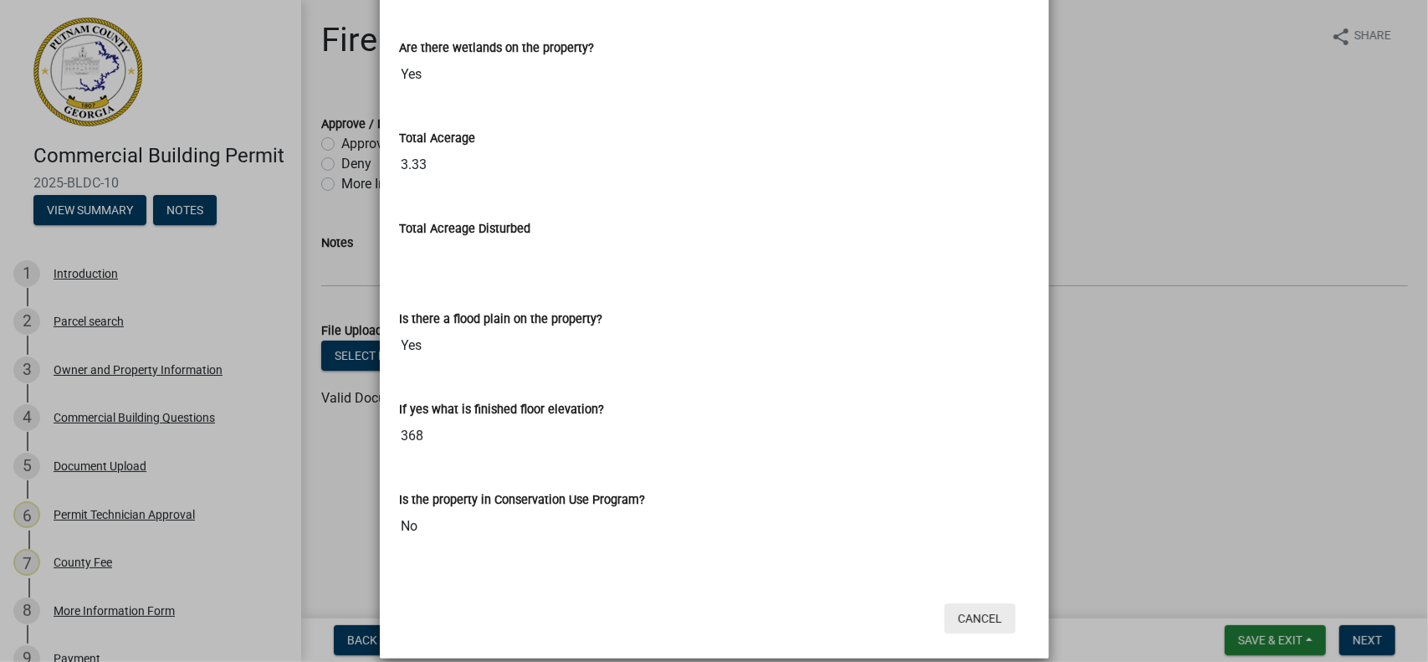
click at [970, 603] on button "Cancel" at bounding box center [979, 618] width 71 height 30
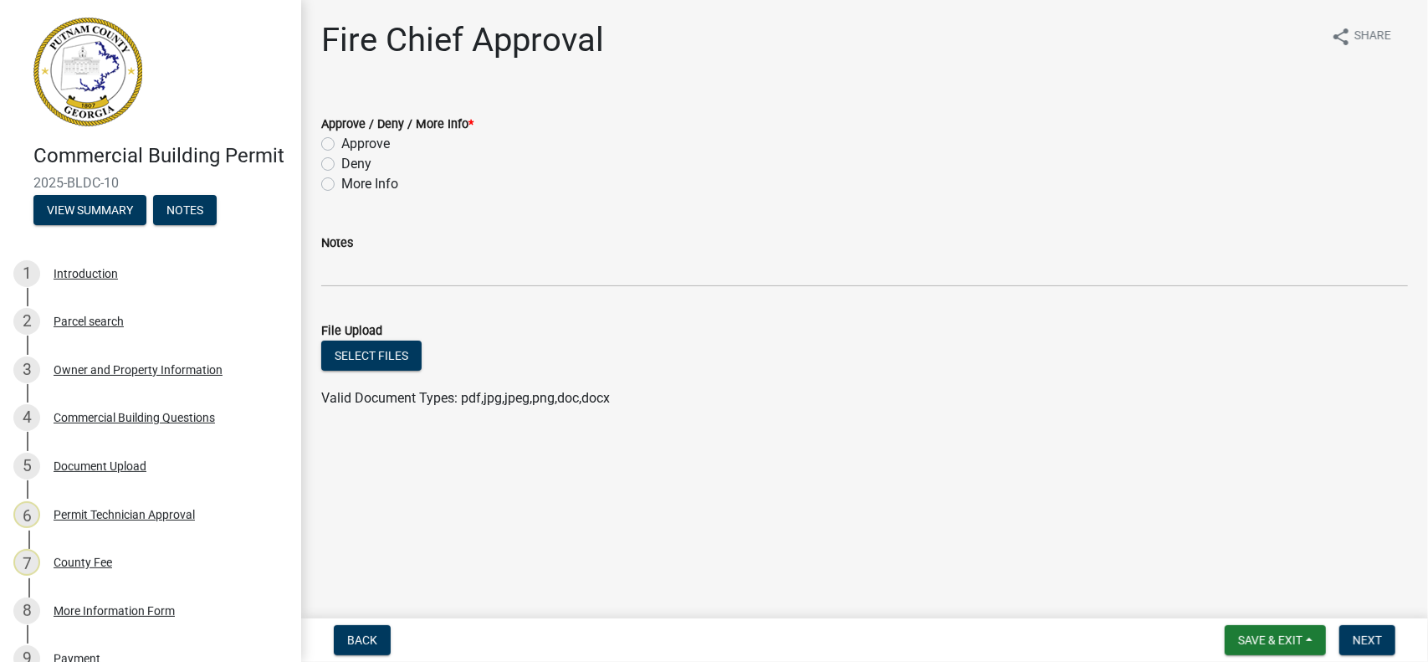
click at [341, 140] on label "Approve" at bounding box center [365, 144] width 49 height 20
click at [341, 140] on input "Approve" at bounding box center [346, 139] width 11 height 11
radio input "true"
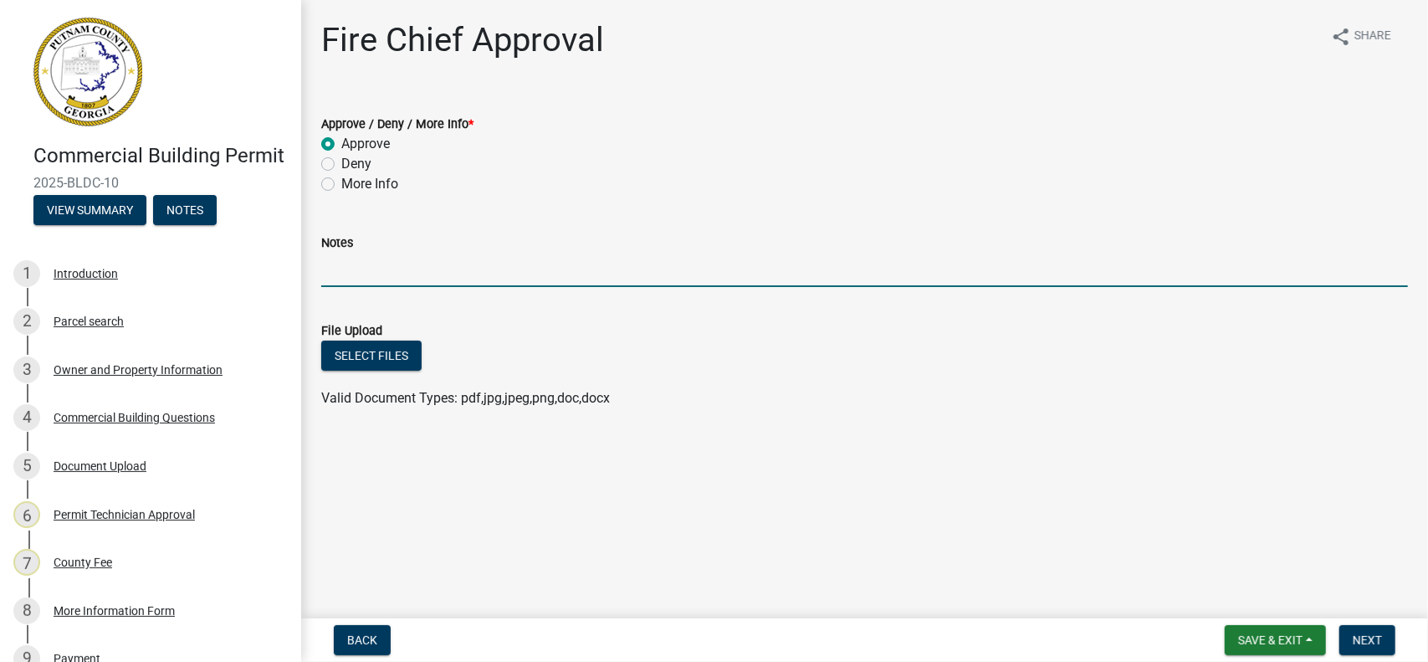
click at [352, 279] on input "Notes" at bounding box center [864, 270] width 1087 height 34
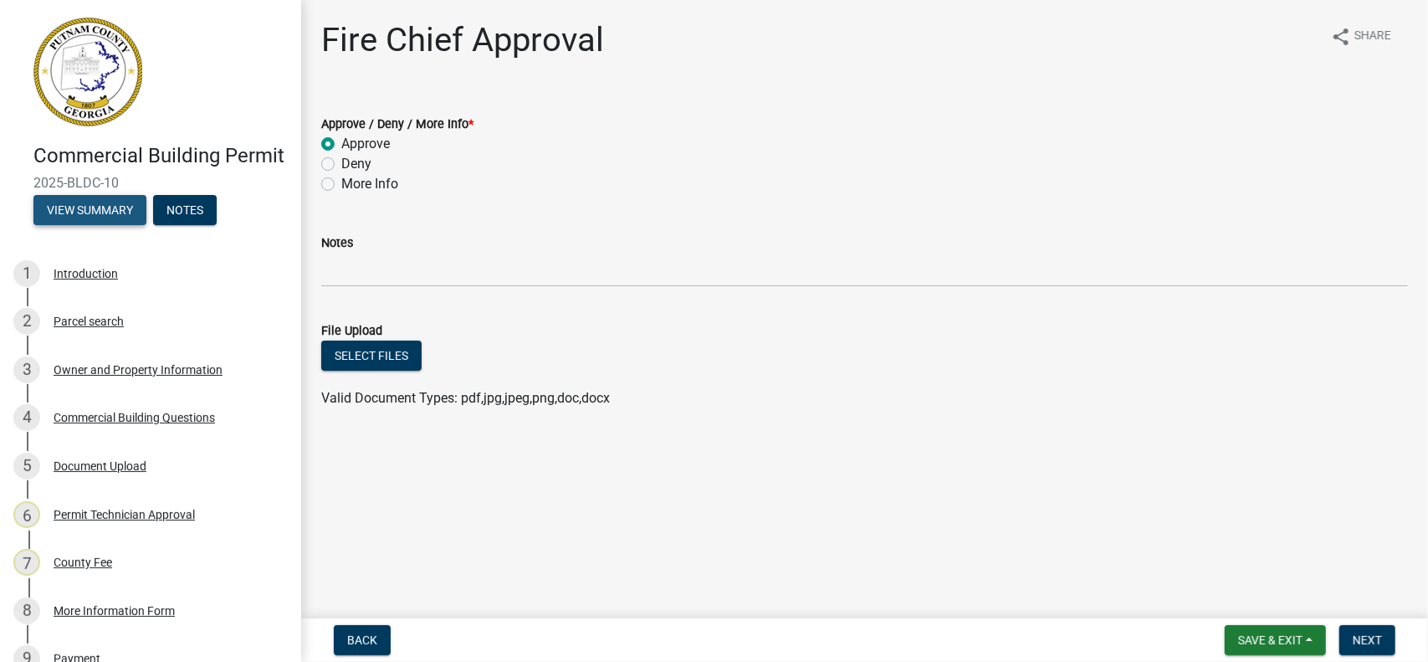
click at [105, 225] on button "View Summary" at bounding box center [89, 210] width 113 height 30
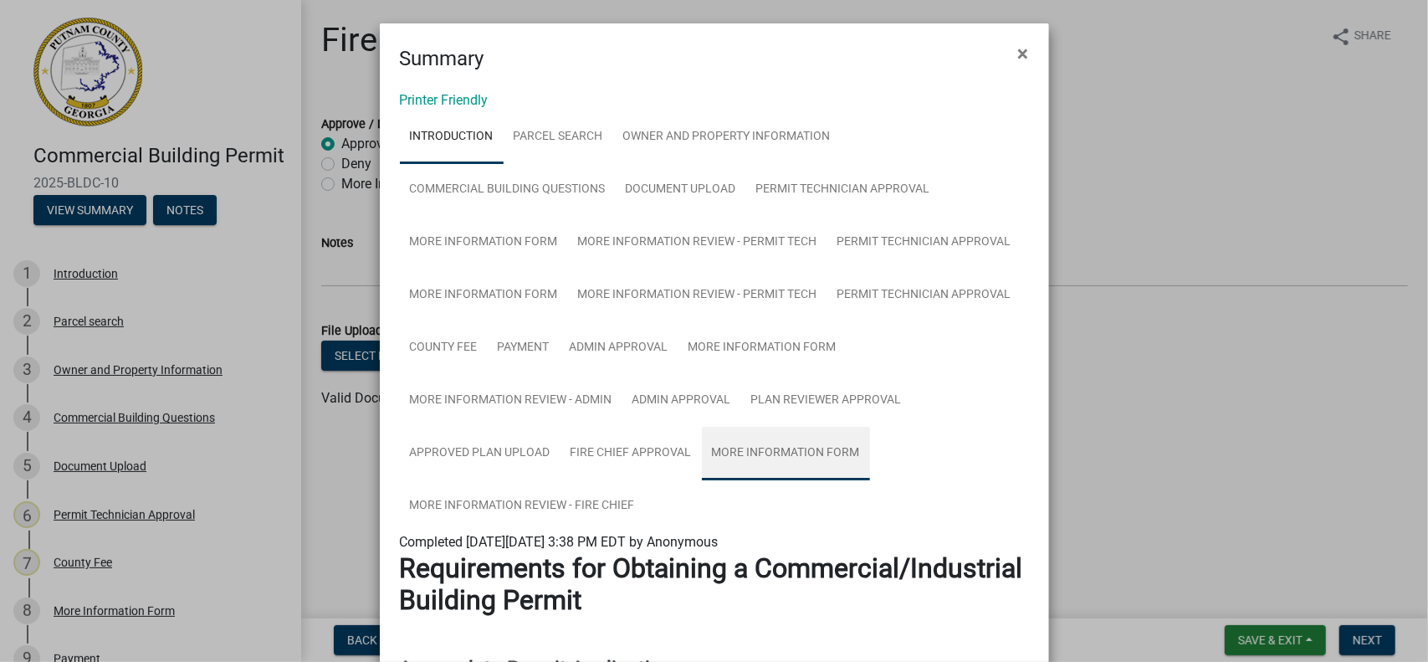
click at [763, 451] on link "More Information Form" at bounding box center [786, 454] width 168 height 54
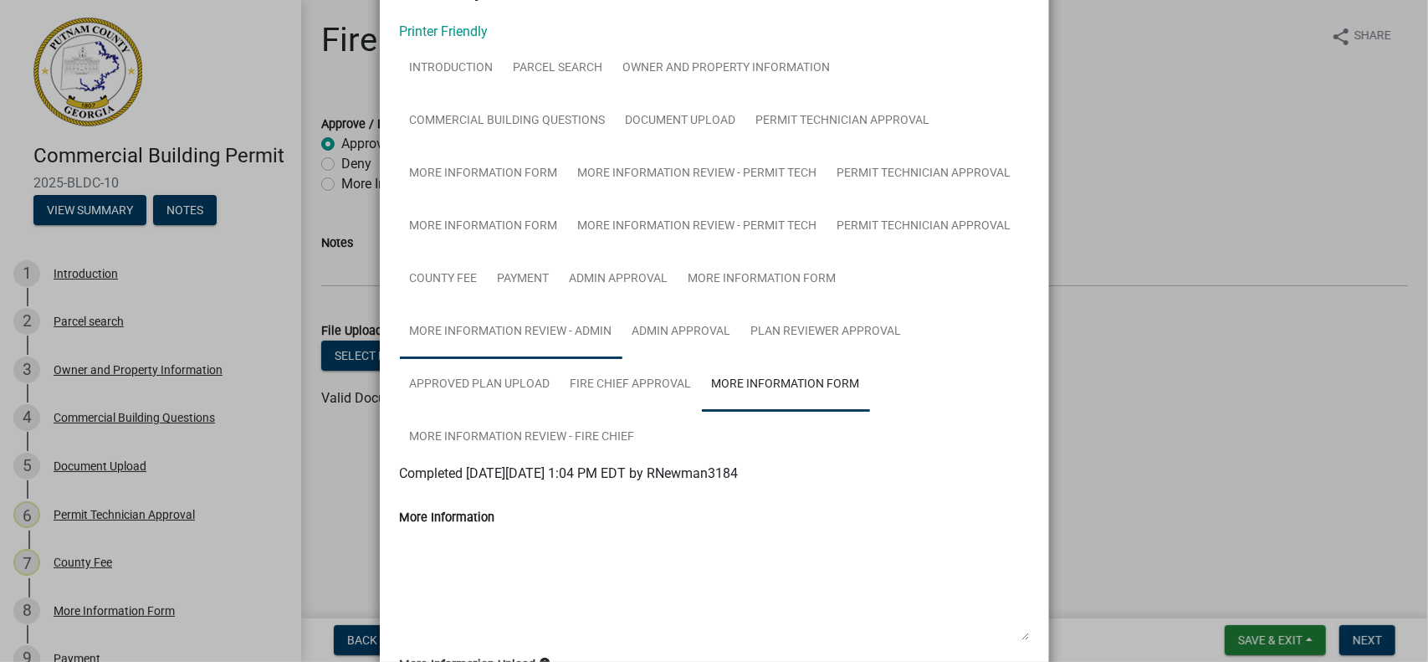
scroll to position [67, 0]
click at [600, 388] on link "Fire Chief Approval" at bounding box center [630, 387] width 141 height 54
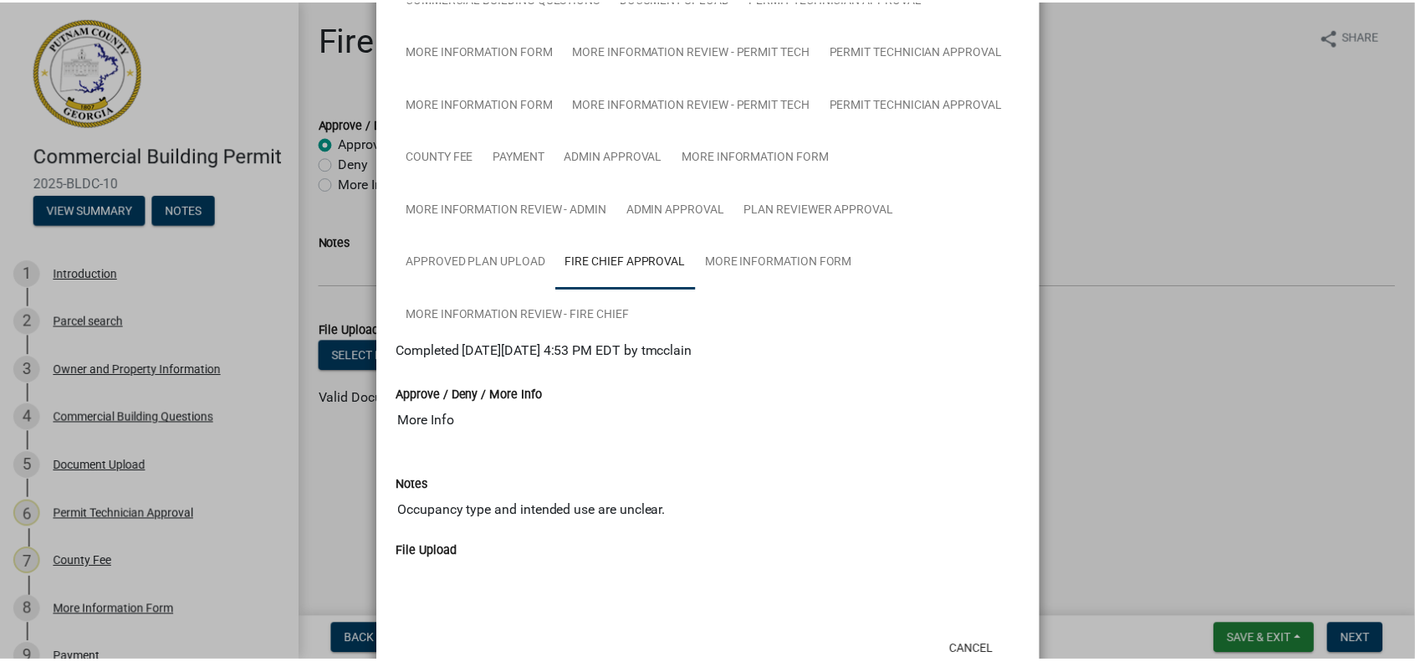
scroll to position [234, 0]
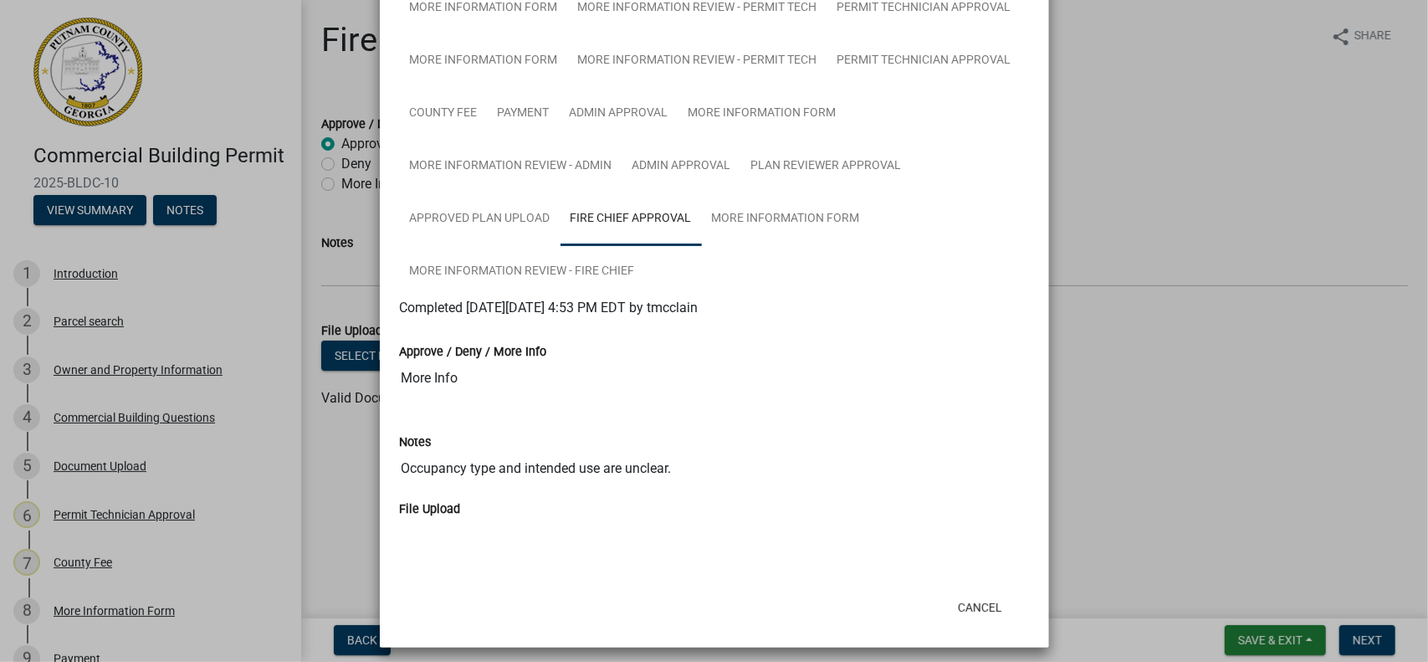
drag, startPoint x: 396, startPoint y: 469, endPoint x: 673, endPoint y: 472, distance: 276.1
click at [673, 472] on input "Occupancy type and intended use are unclear." at bounding box center [714, 468] width 629 height 33
click at [964, 603] on button "Cancel" at bounding box center [979, 607] width 71 height 30
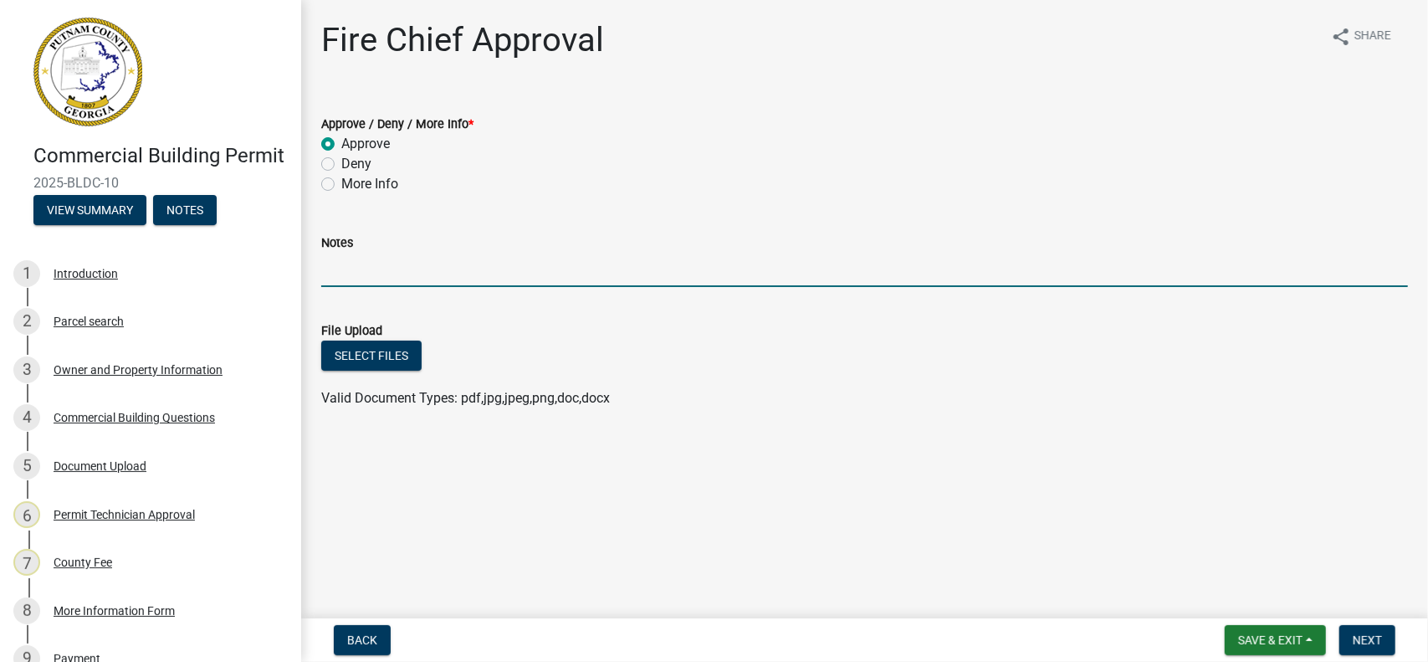
click at [328, 271] on input "Notes" at bounding box center [864, 270] width 1087 height 34
paste input "Occupancy type and intended use are unclear."
type input "Occupancy type and intended use are unclear."
click at [1379, 636] on span "Next" at bounding box center [1367, 639] width 29 height 13
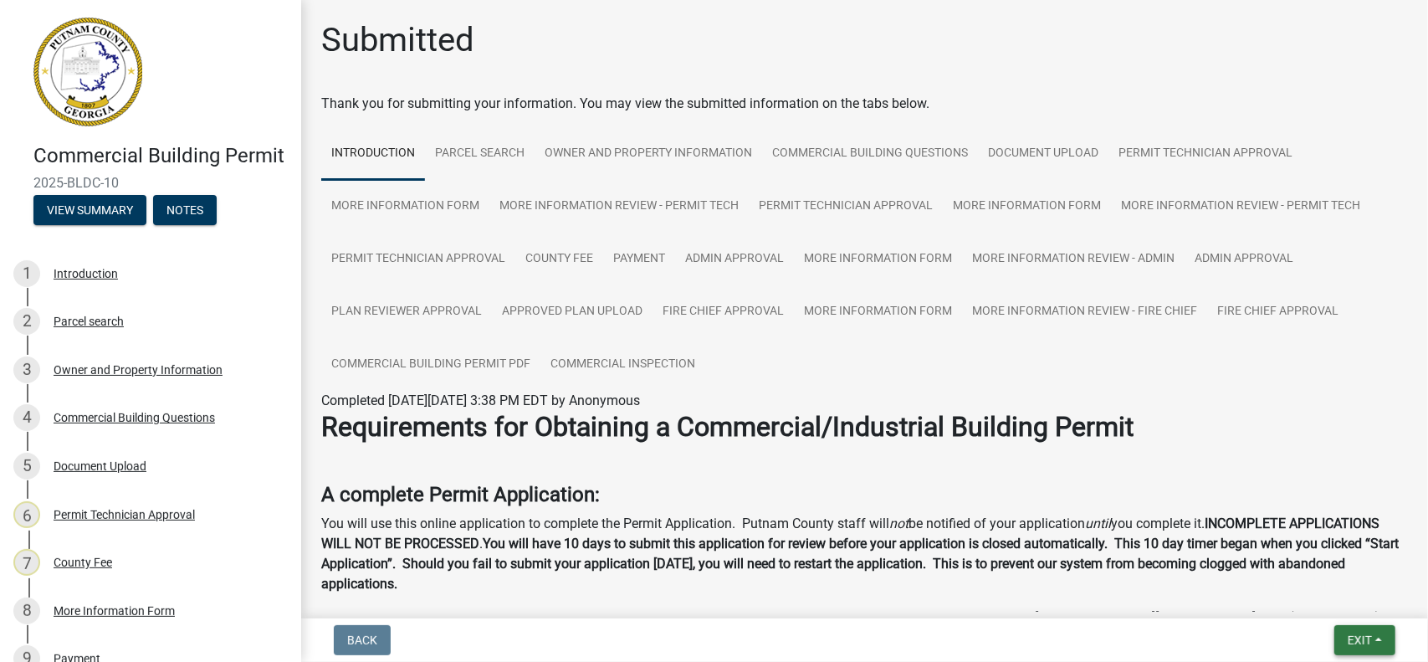
click at [1374, 645] on button "Exit" at bounding box center [1364, 640] width 61 height 30
click at [1317, 593] on button "Save & Exit" at bounding box center [1329, 596] width 134 height 40
